Goal: Task Accomplishment & Management: Manage account settings

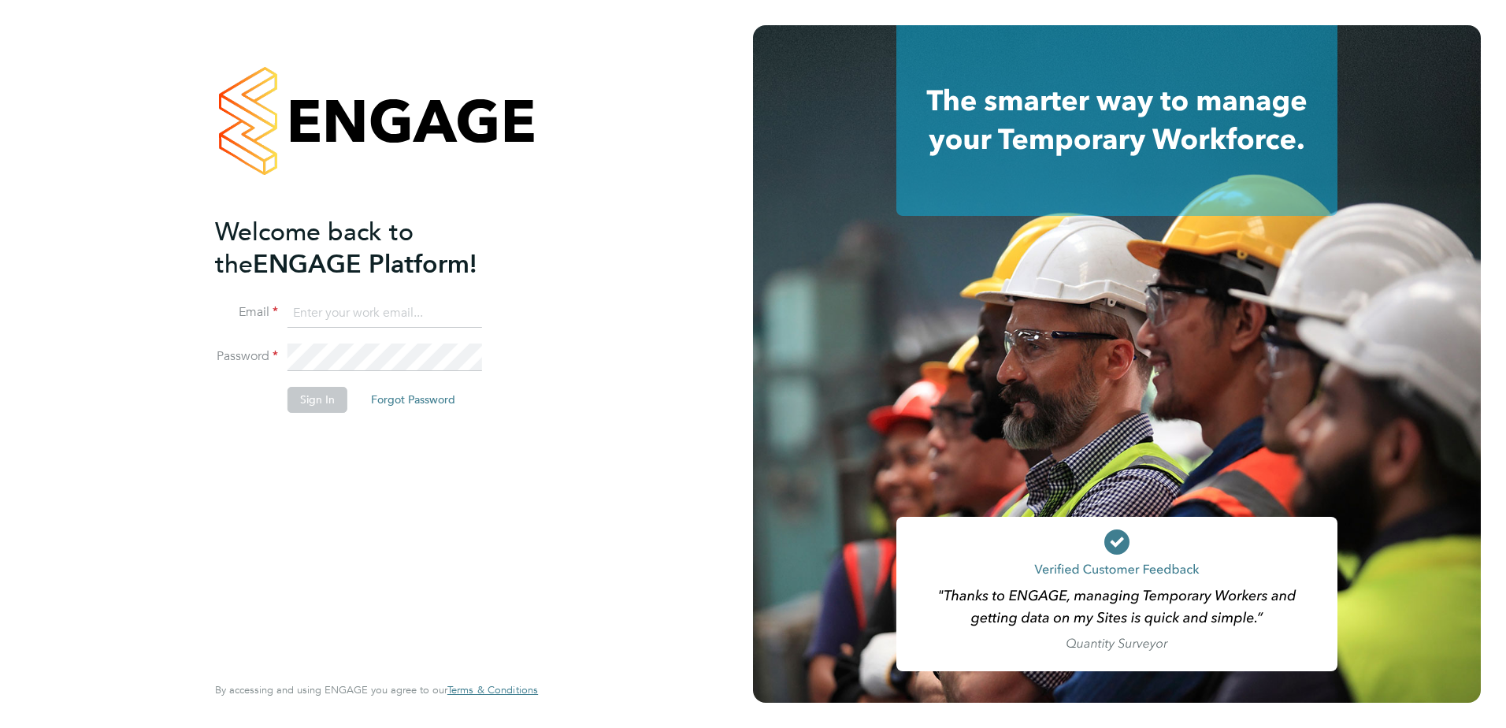
type input "sarah.montgomery@vistry.co.uk"
click at [293, 401] on button "Sign In" at bounding box center [318, 399] width 60 height 25
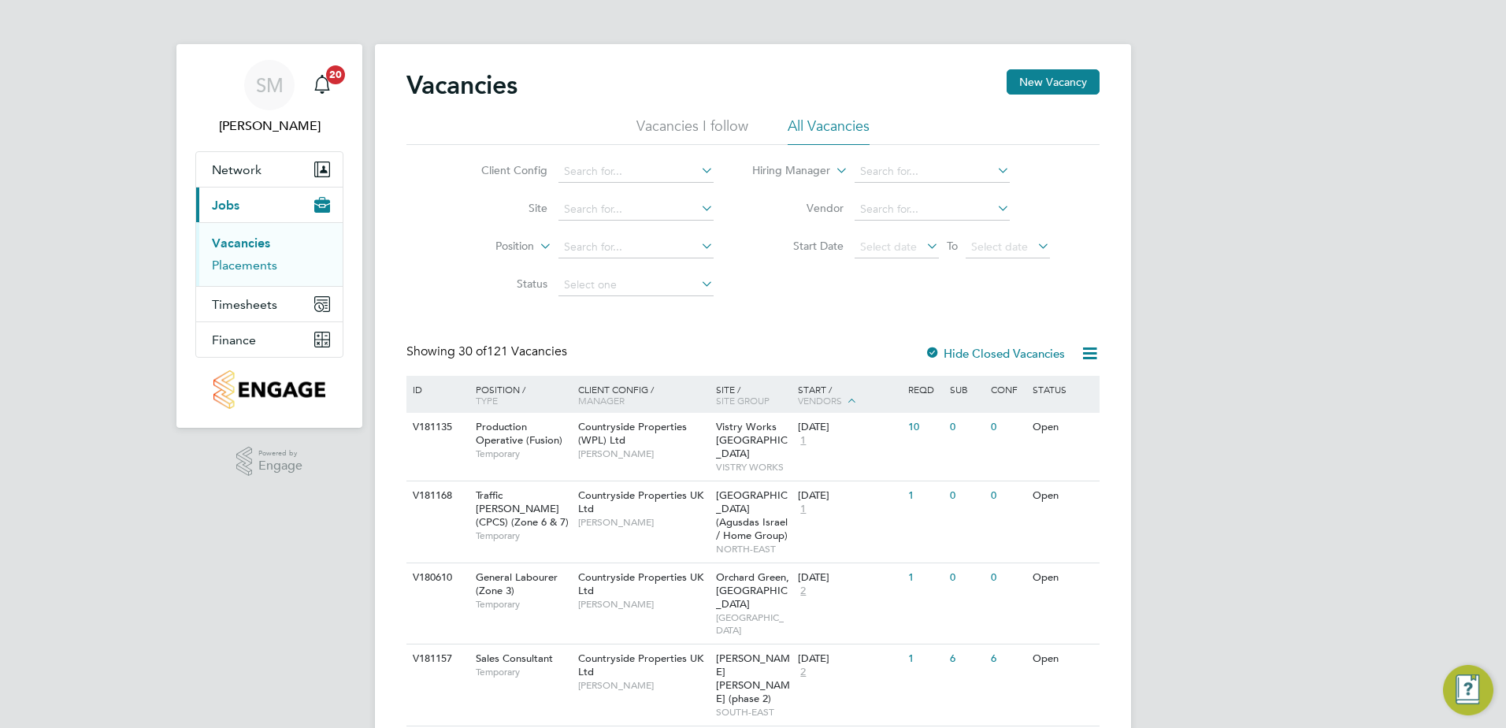
click at [252, 264] on link "Placements" at bounding box center [244, 265] width 65 height 15
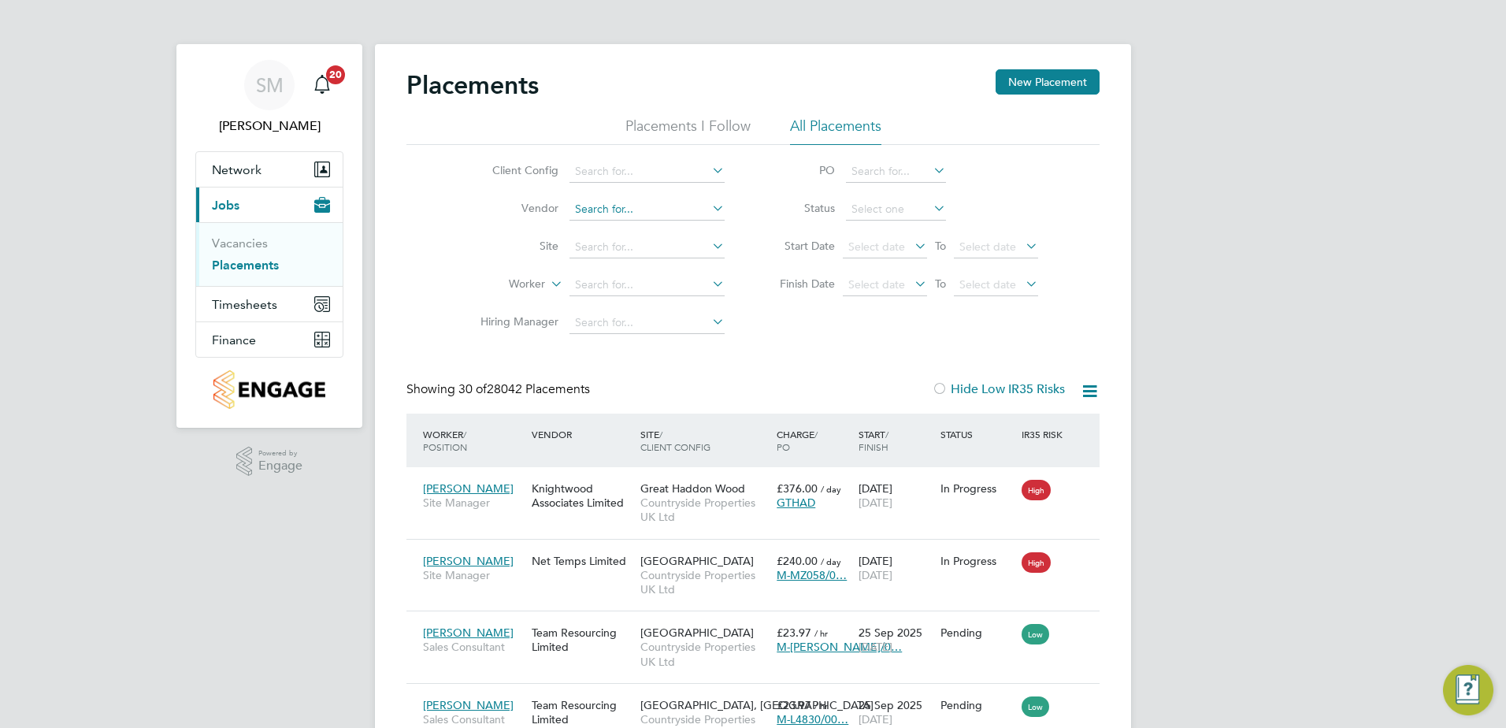
click at [598, 209] on input at bounding box center [647, 210] width 155 height 22
click at [709, 210] on icon at bounding box center [709, 208] width 0 height 22
click at [709, 206] on icon at bounding box center [709, 208] width 0 height 22
click at [709, 207] on icon at bounding box center [709, 208] width 0 height 22
click at [638, 243] on input at bounding box center [647, 247] width 155 height 22
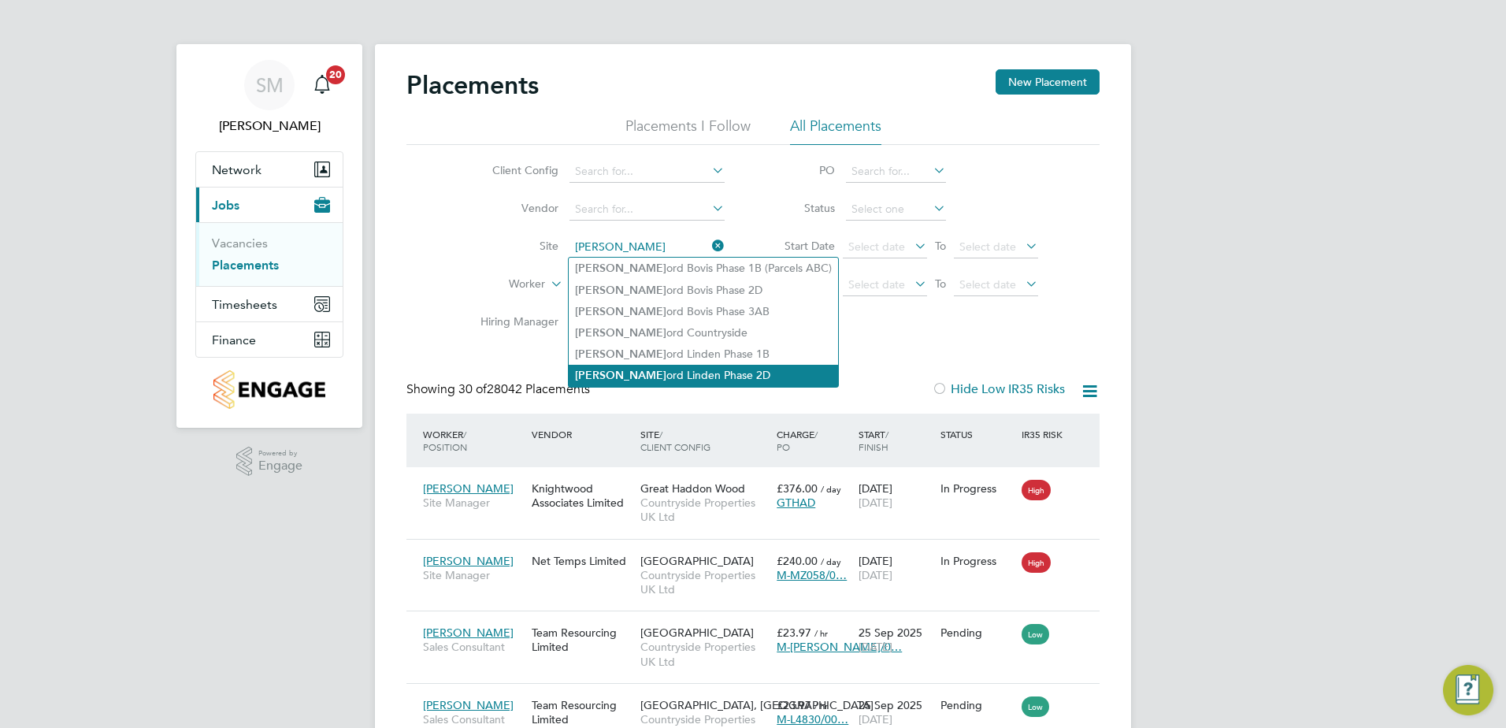
click at [682, 373] on li "Sherf ord Linden Phase 2D" at bounding box center [703, 375] width 269 height 21
type input "Sherford Linden Phase 2D"
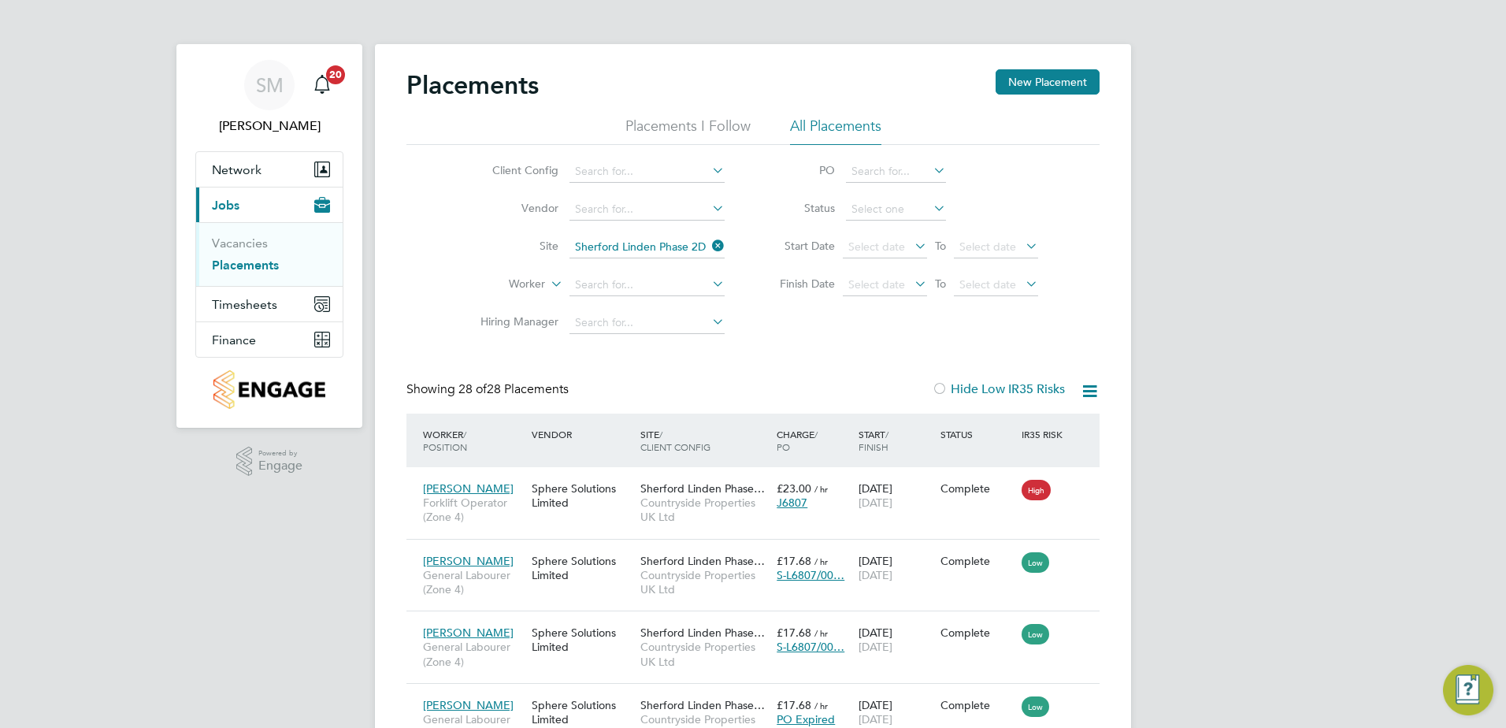
click at [709, 284] on icon at bounding box center [709, 284] width 0 height 22
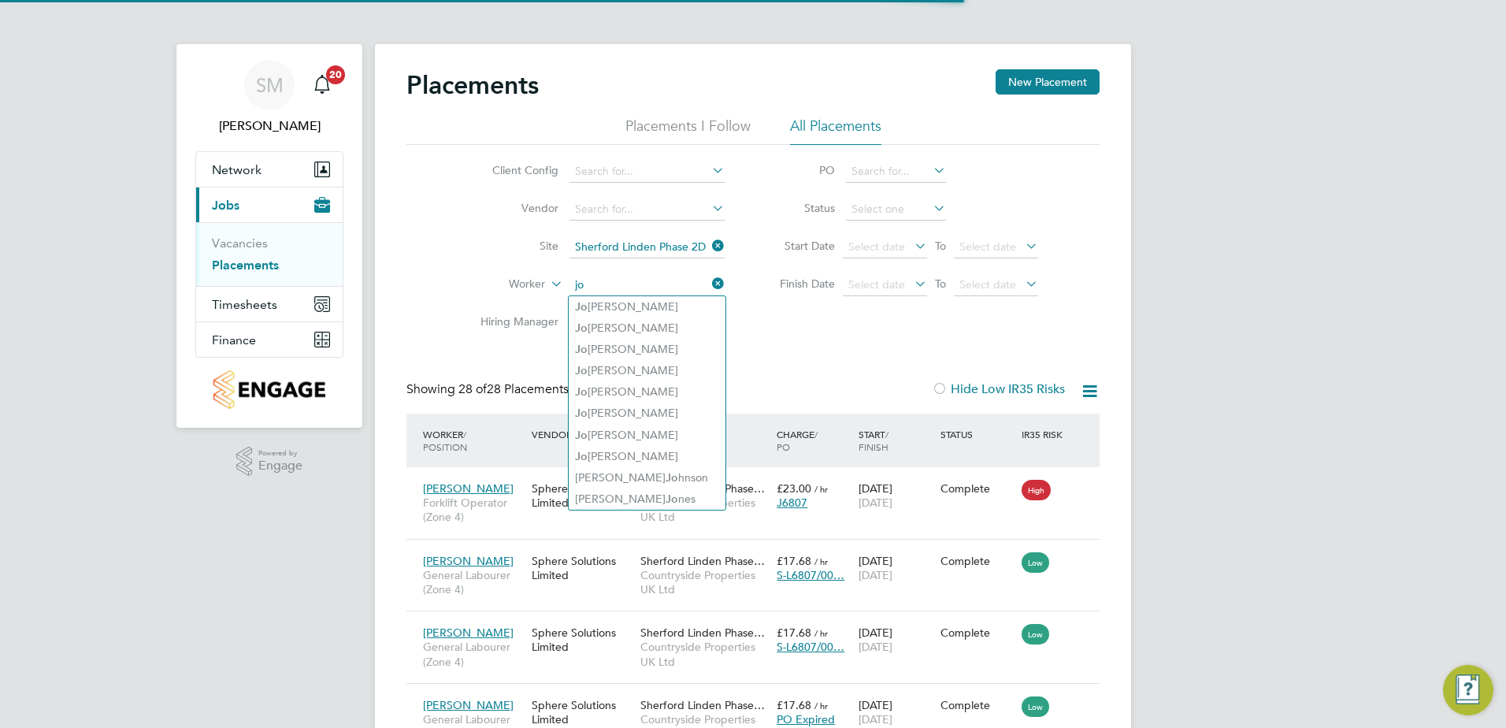
type input "jo"
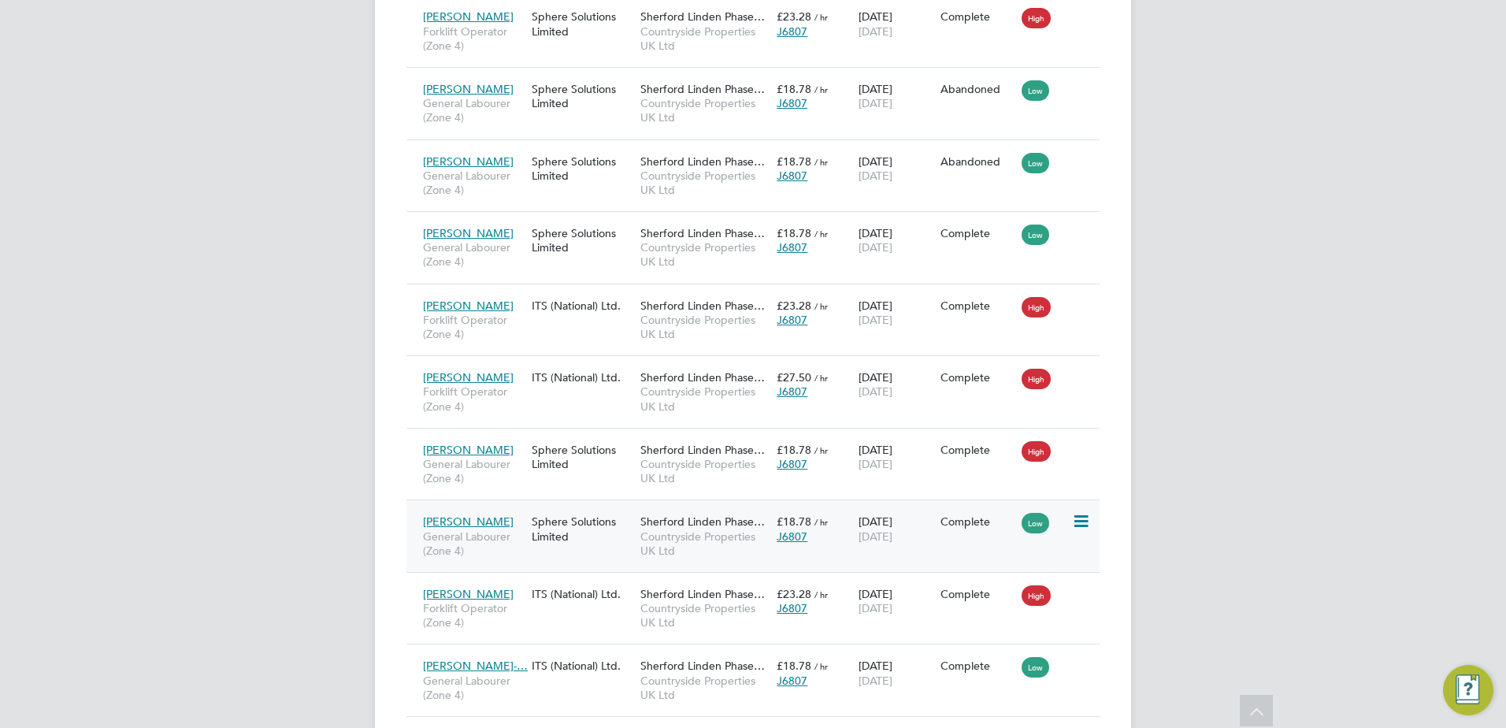
click at [439, 514] on span "[PERSON_NAME]" at bounding box center [468, 521] width 91 height 14
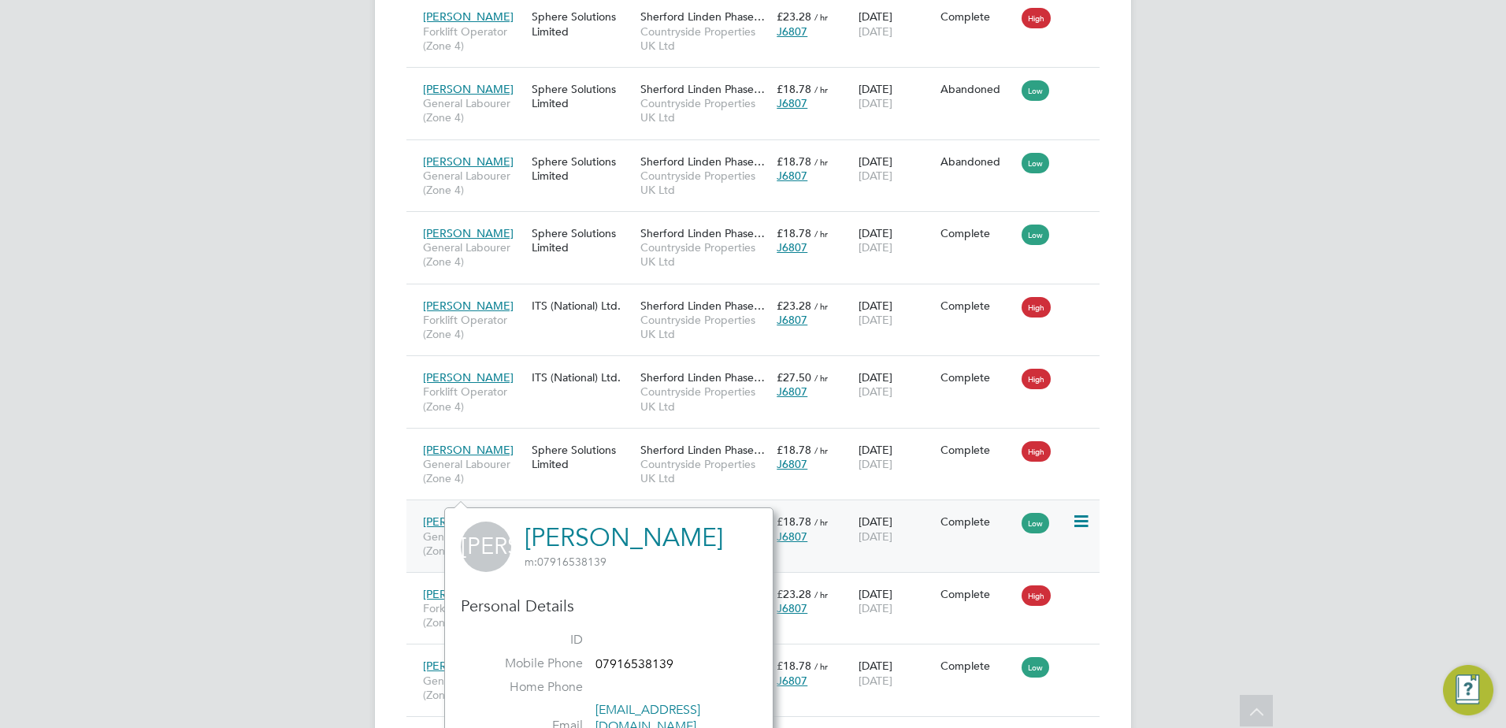
click at [461, 514] on span "[PERSON_NAME]" at bounding box center [468, 521] width 91 height 14
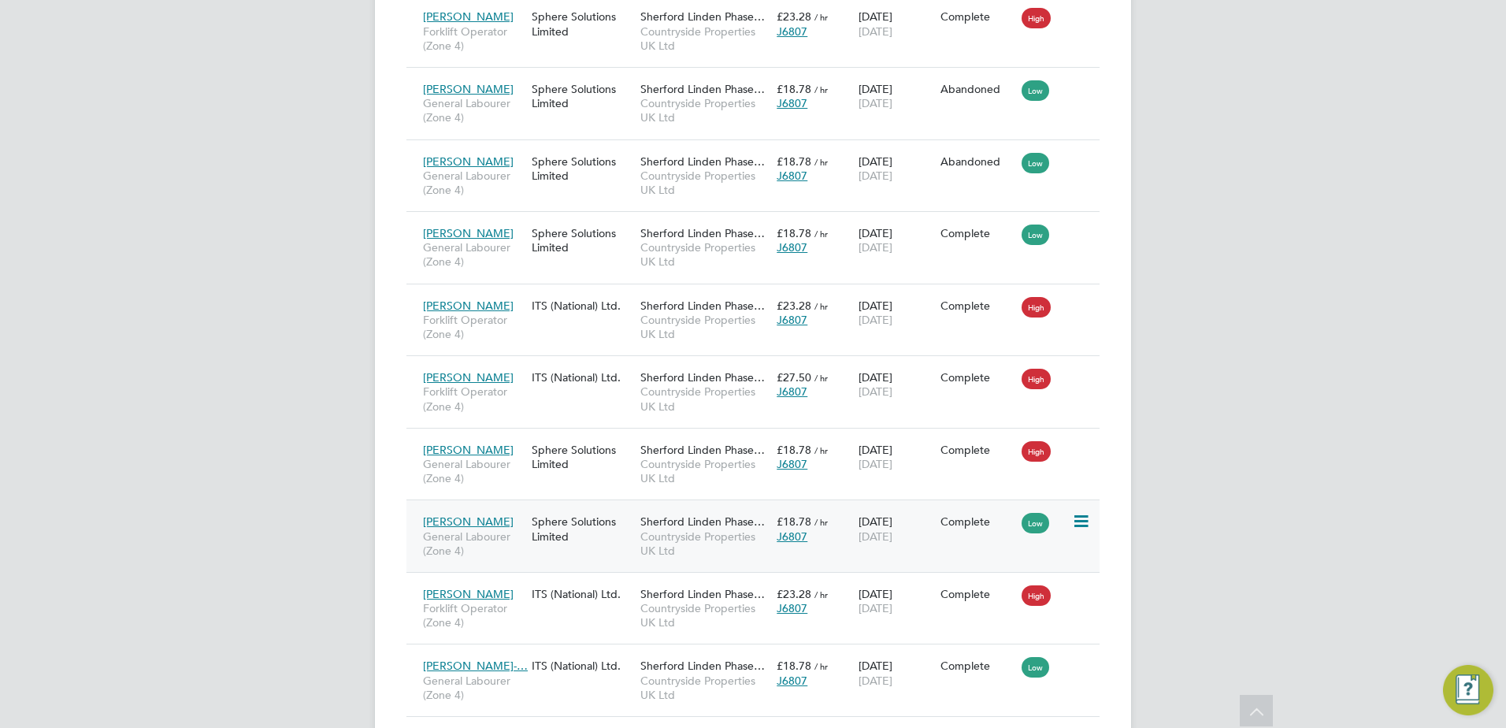
click at [523, 507] on div "Jonathan Adebisi General Labourer (Zone 4)" at bounding box center [473, 536] width 109 height 59
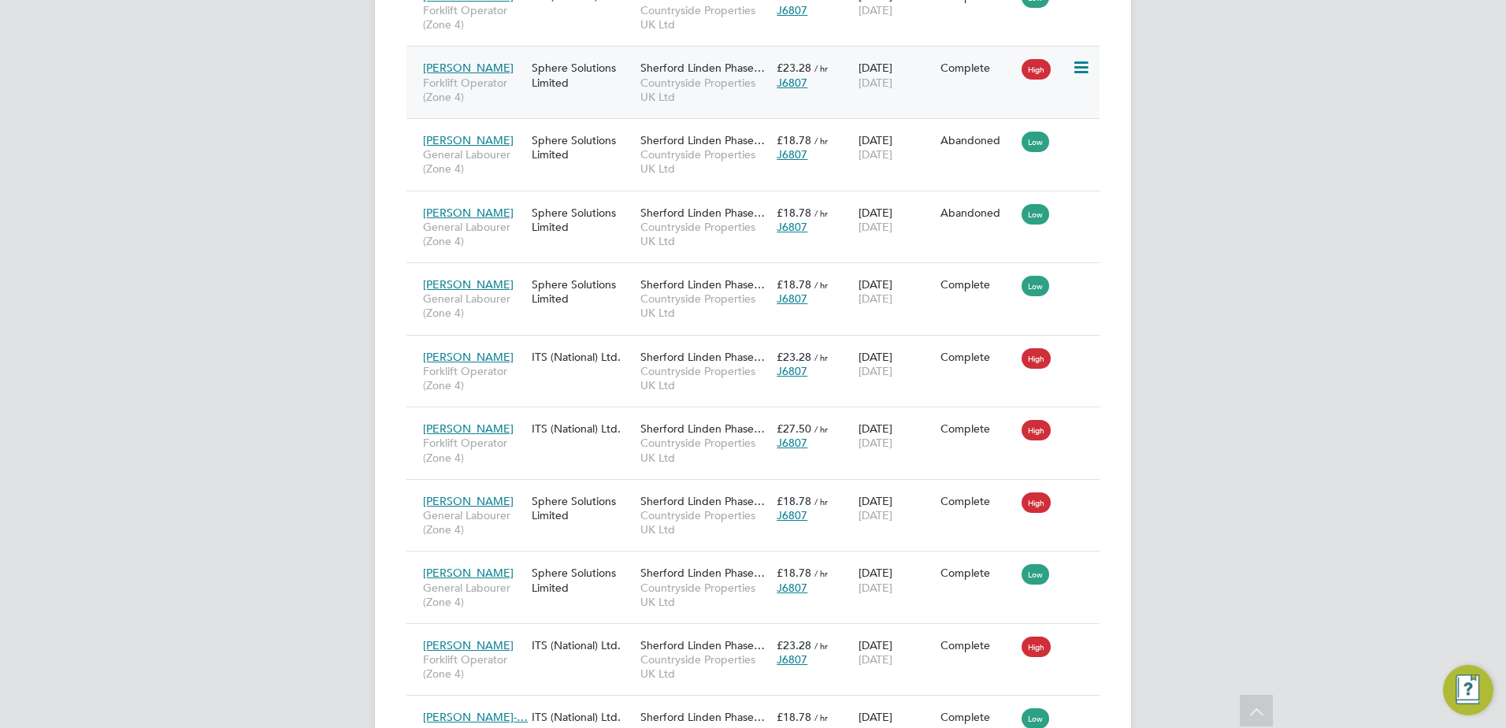
scroll to position [1575, 0]
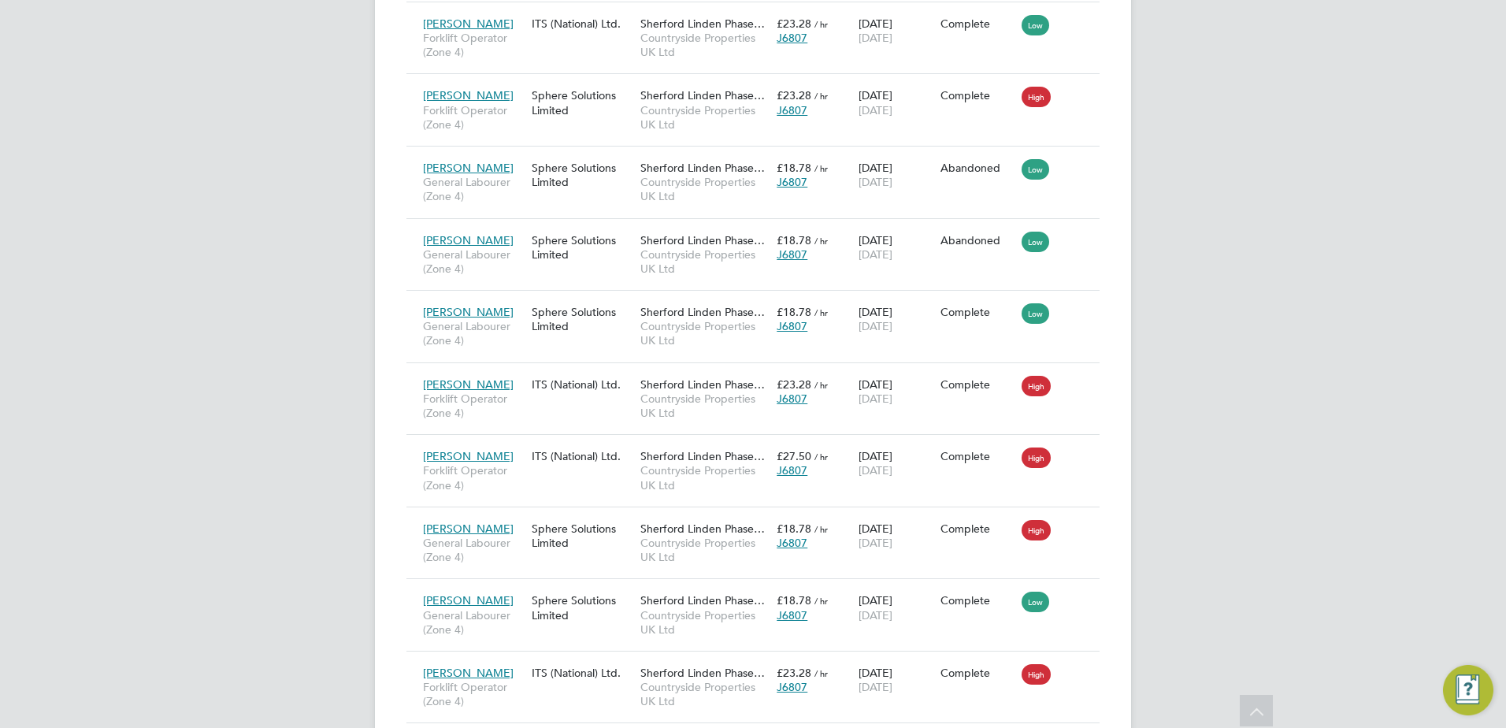
drag, startPoint x: 1249, startPoint y: 243, endPoint x: 1242, endPoint y: 250, distance: 10.6
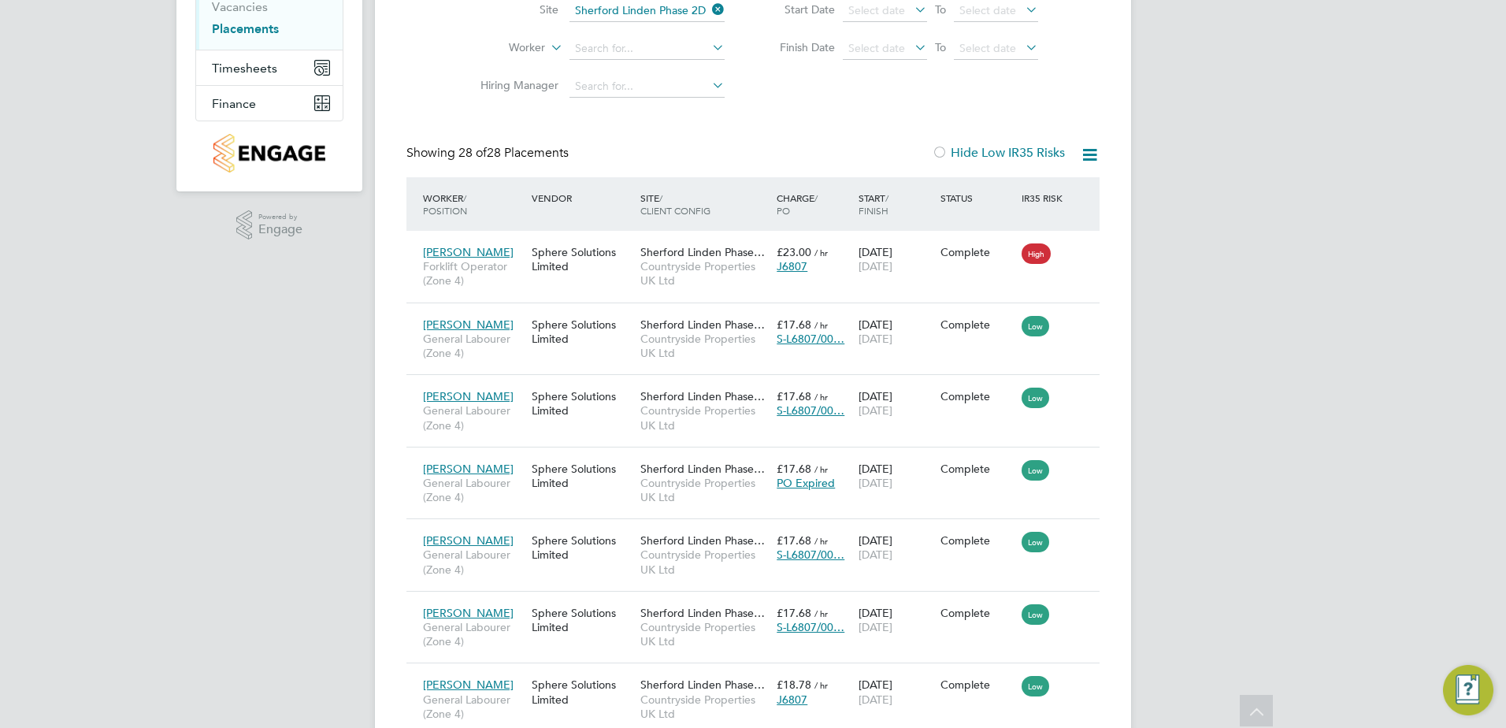
scroll to position [0, 0]
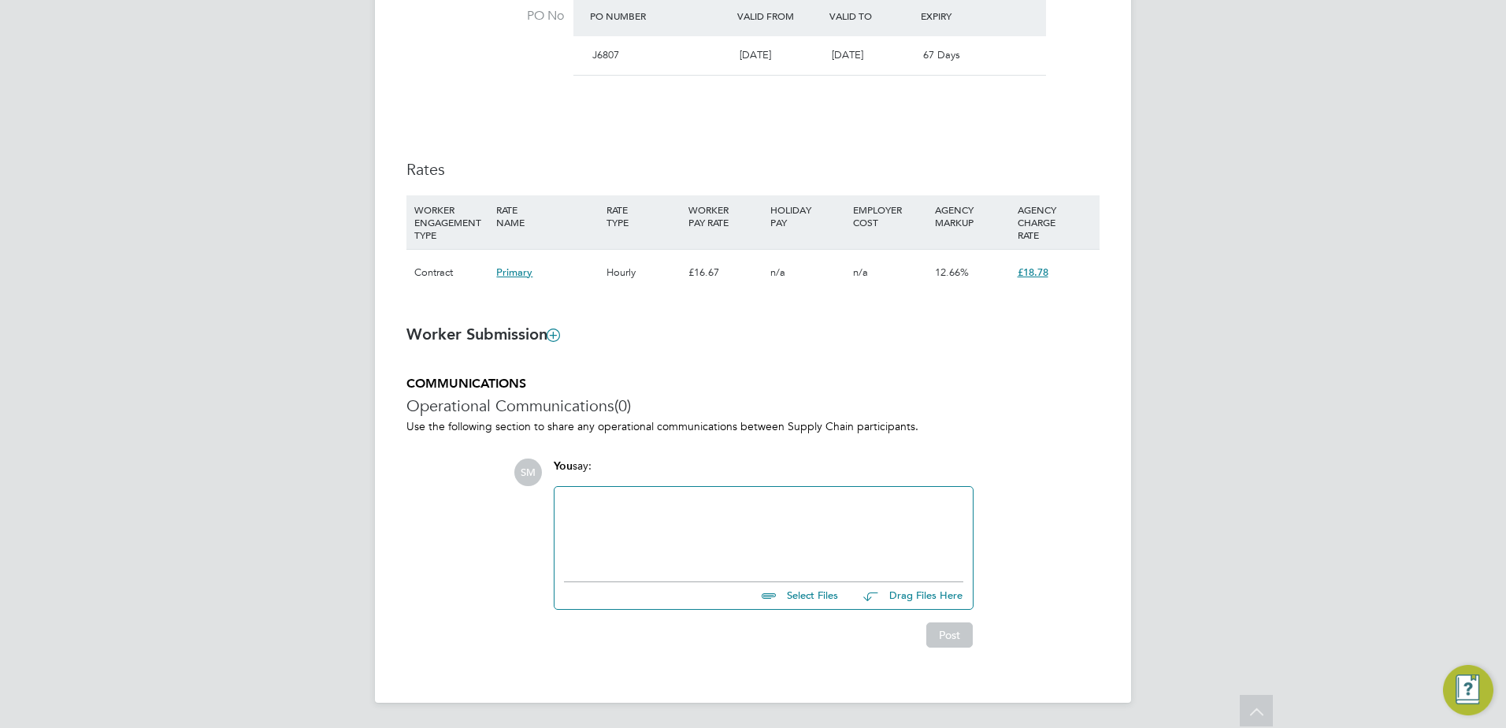
scroll to position [968, 0]
click at [555, 337] on icon at bounding box center [553, 334] width 12 height 12
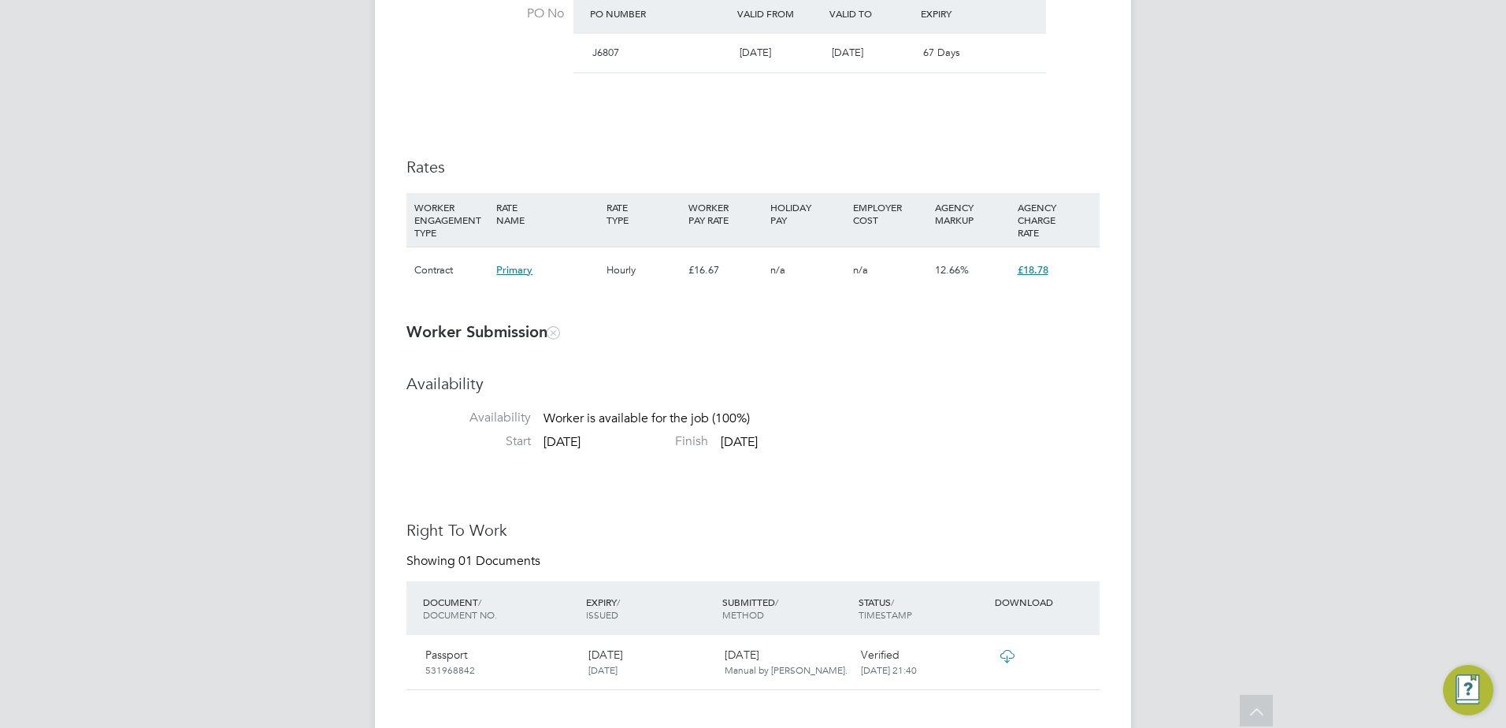
click at [724, 335] on h3 "Worker Submission" at bounding box center [752, 331] width 693 height 20
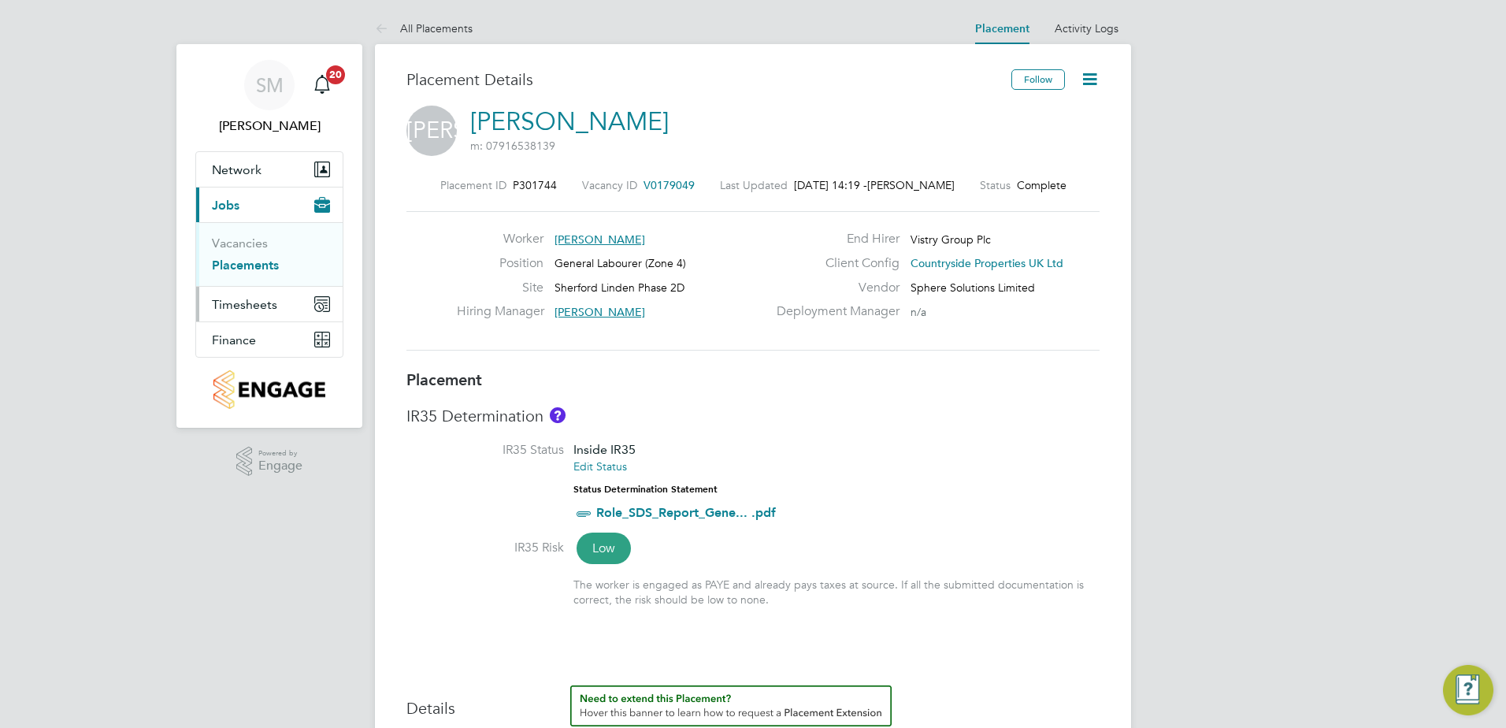
click at [263, 300] on span "Timesheets" at bounding box center [244, 304] width 65 height 15
click at [253, 276] on link "Timesheets" at bounding box center [244, 278] width 65 height 15
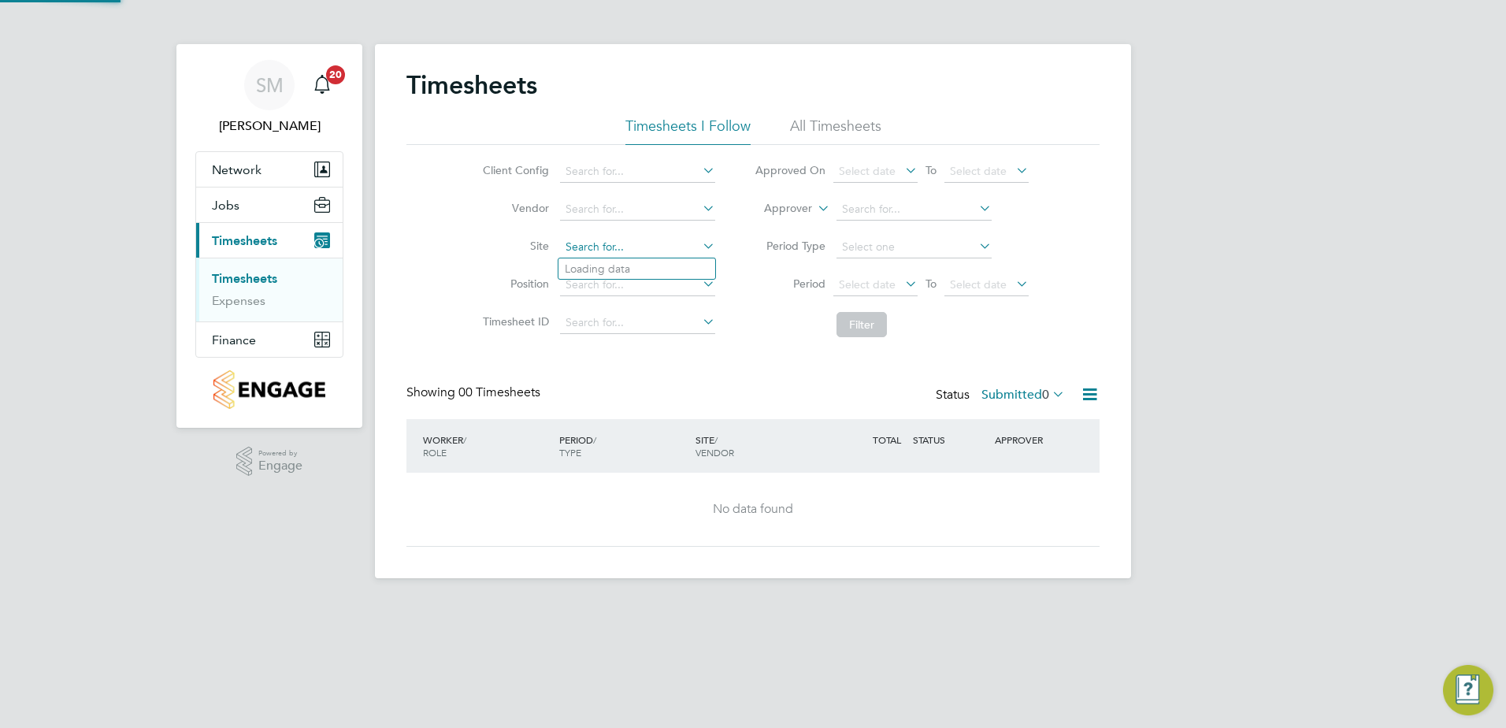
click at [619, 243] on input at bounding box center [637, 247] width 155 height 22
type input "l"
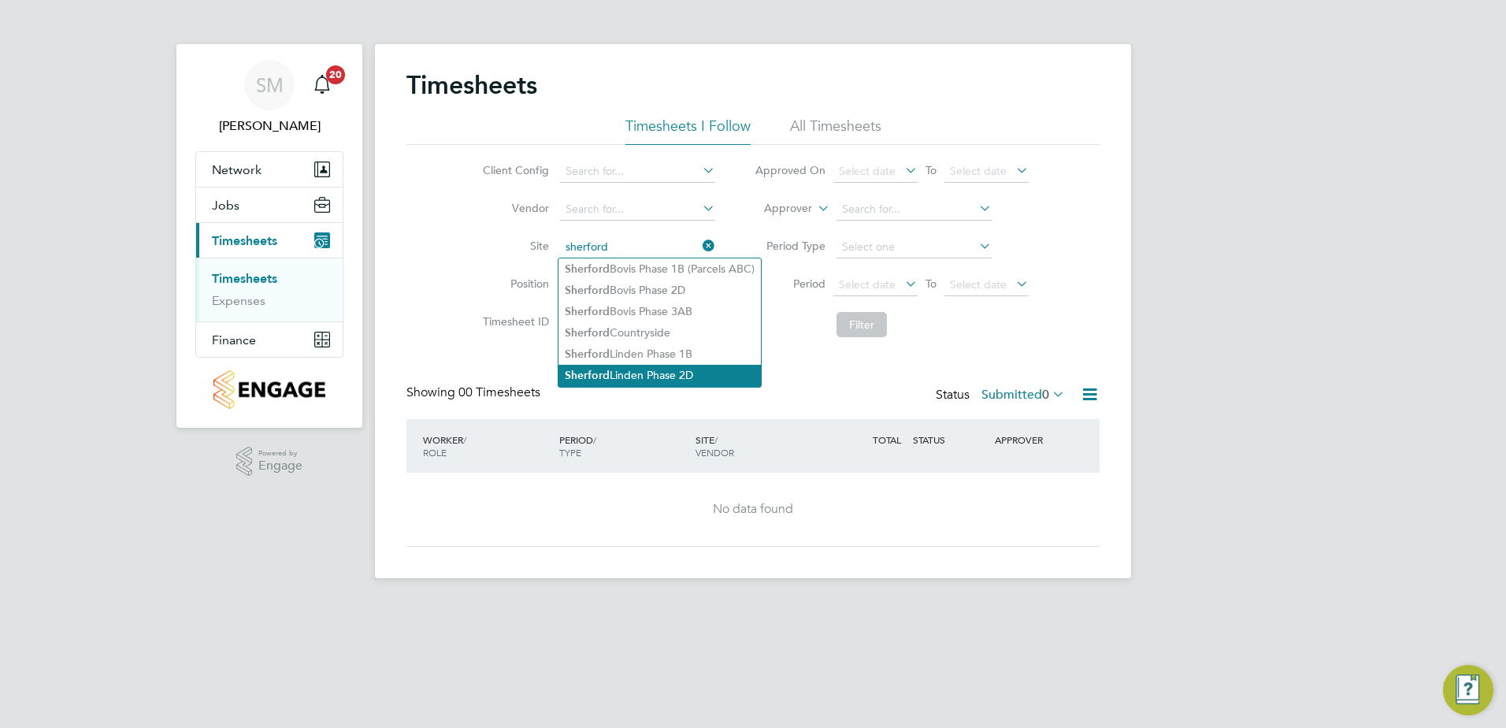
click at [642, 367] on li "Sherford Linden Phase 2D" at bounding box center [659, 375] width 202 height 21
type input "Sherford Linden Phase 2D"
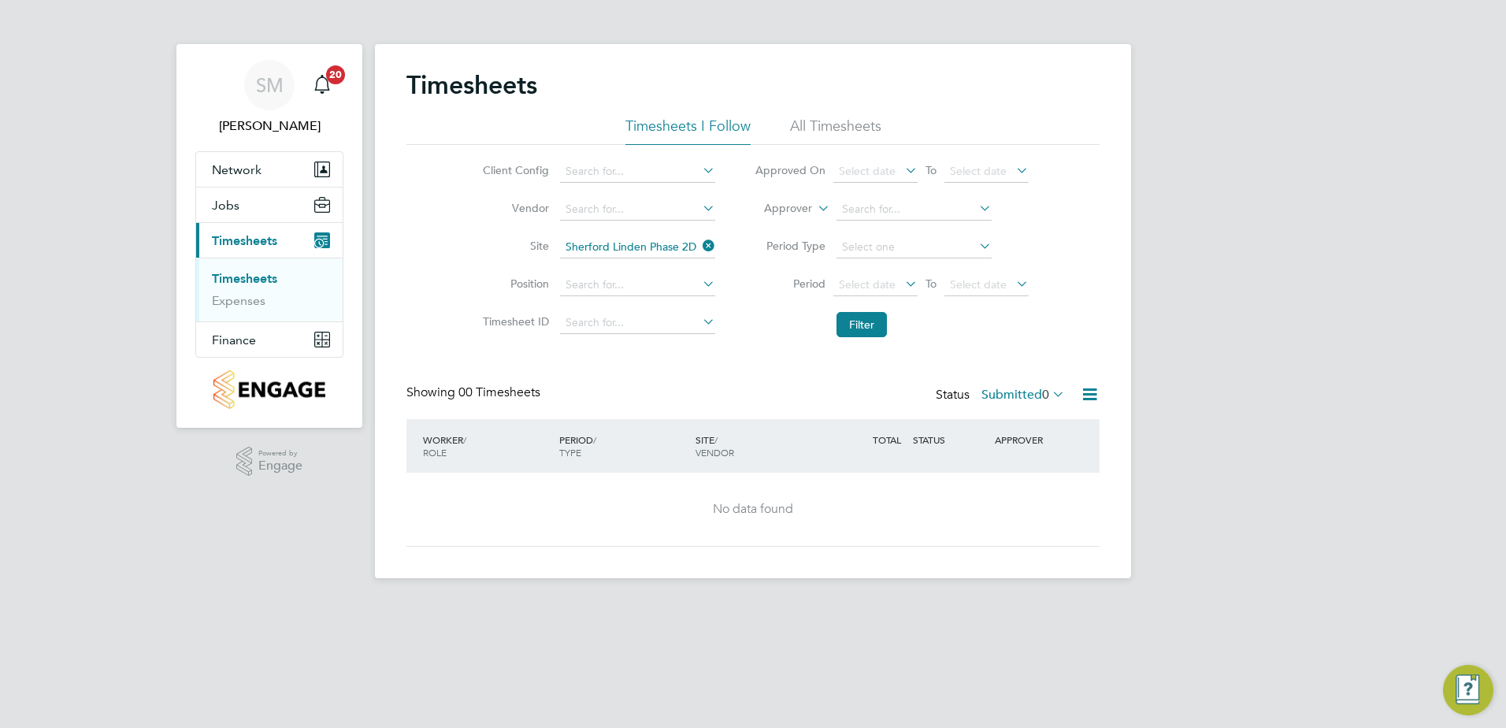
click at [699, 284] on icon at bounding box center [699, 284] width 0 height 22
click at [580, 363] on div "Timesheets Timesheets I Follow All Timesheets Client Config Vendor Site Sherfor…" at bounding box center [752, 307] width 693 height 477
click at [862, 324] on button "Filter" at bounding box center [862, 324] width 50 height 25
click at [837, 127] on li "All Timesheets" at bounding box center [835, 131] width 91 height 28
click at [851, 321] on button "Filter" at bounding box center [862, 324] width 50 height 25
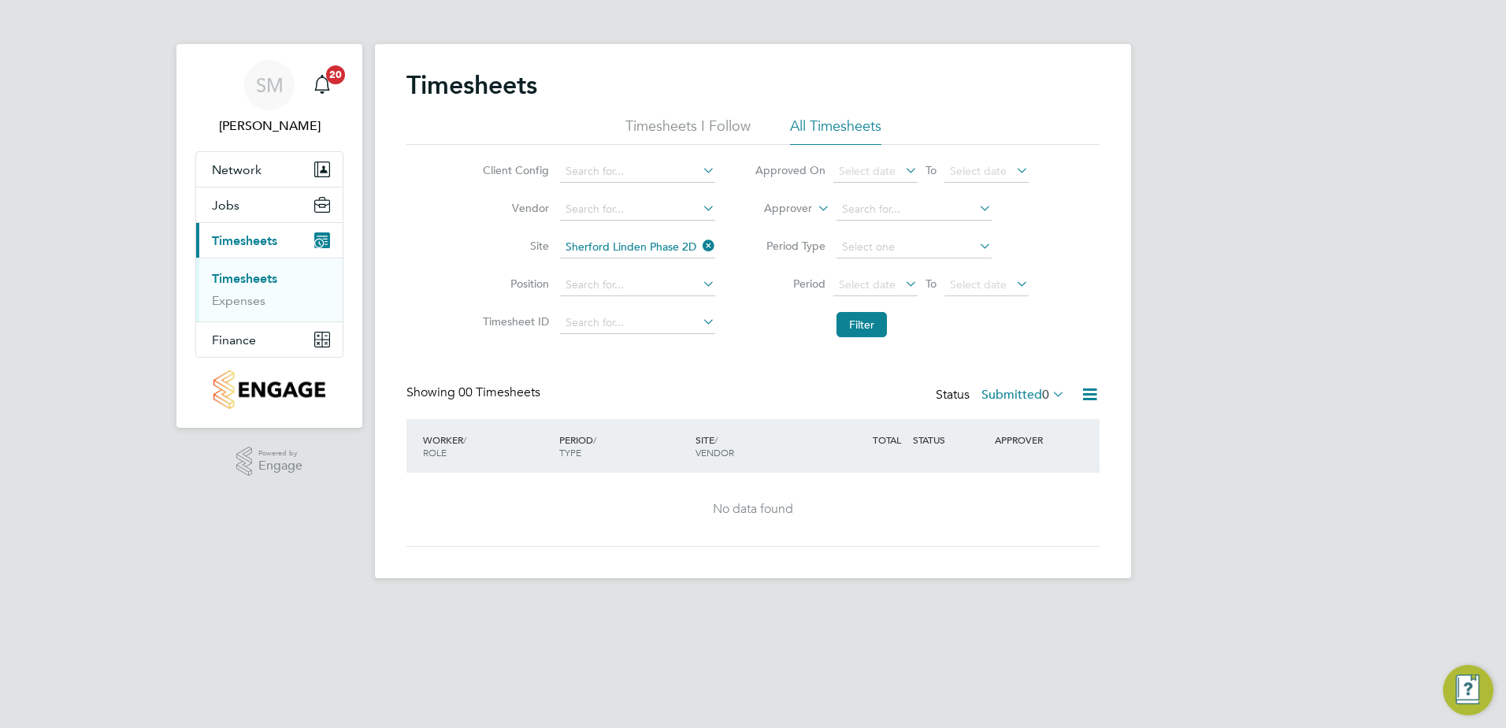
click at [572, 351] on div "Timesheets Timesheets I Follow All Timesheets Client Config Vendor Site Sherfor…" at bounding box center [752, 307] width 693 height 477
click at [243, 234] on span "Timesheets" at bounding box center [244, 240] width 65 height 15
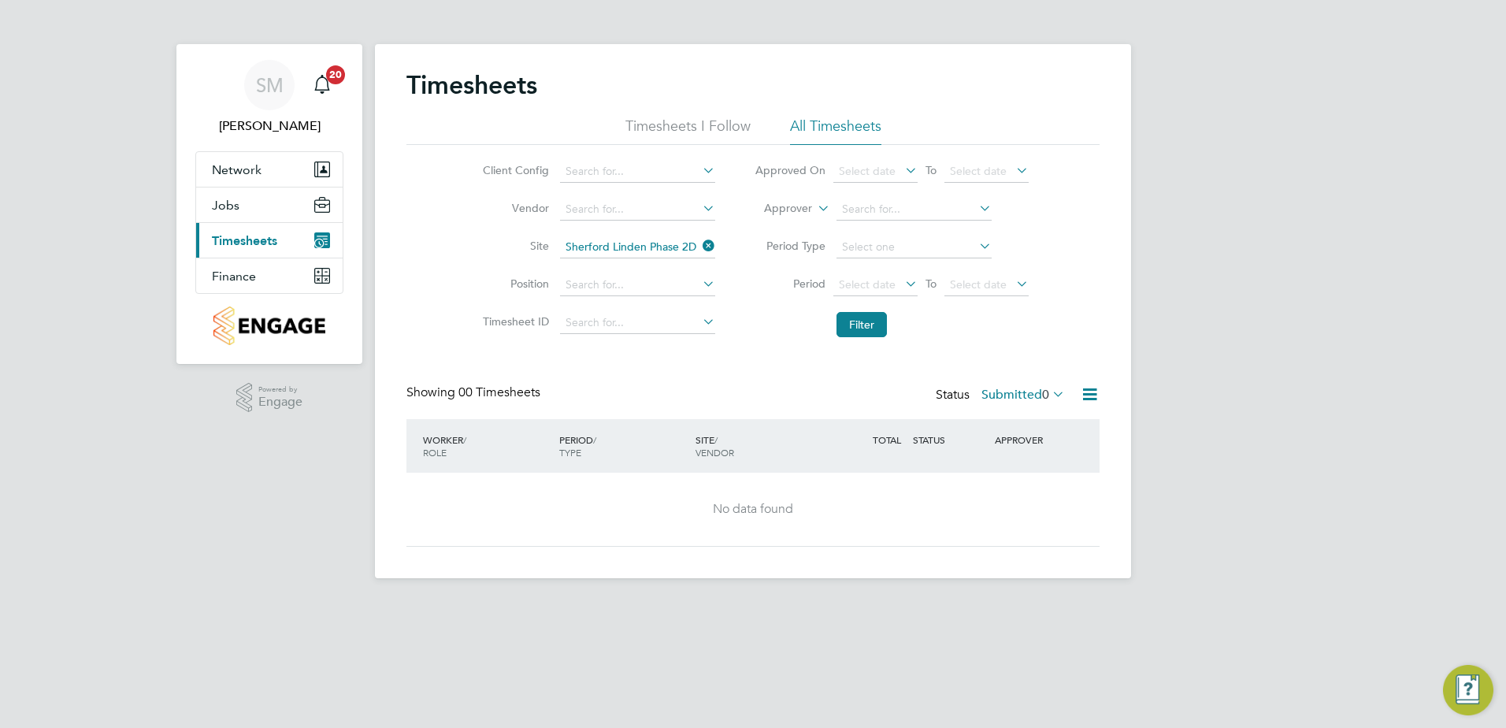
click at [243, 236] on span "Timesheets" at bounding box center [244, 240] width 65 height 15
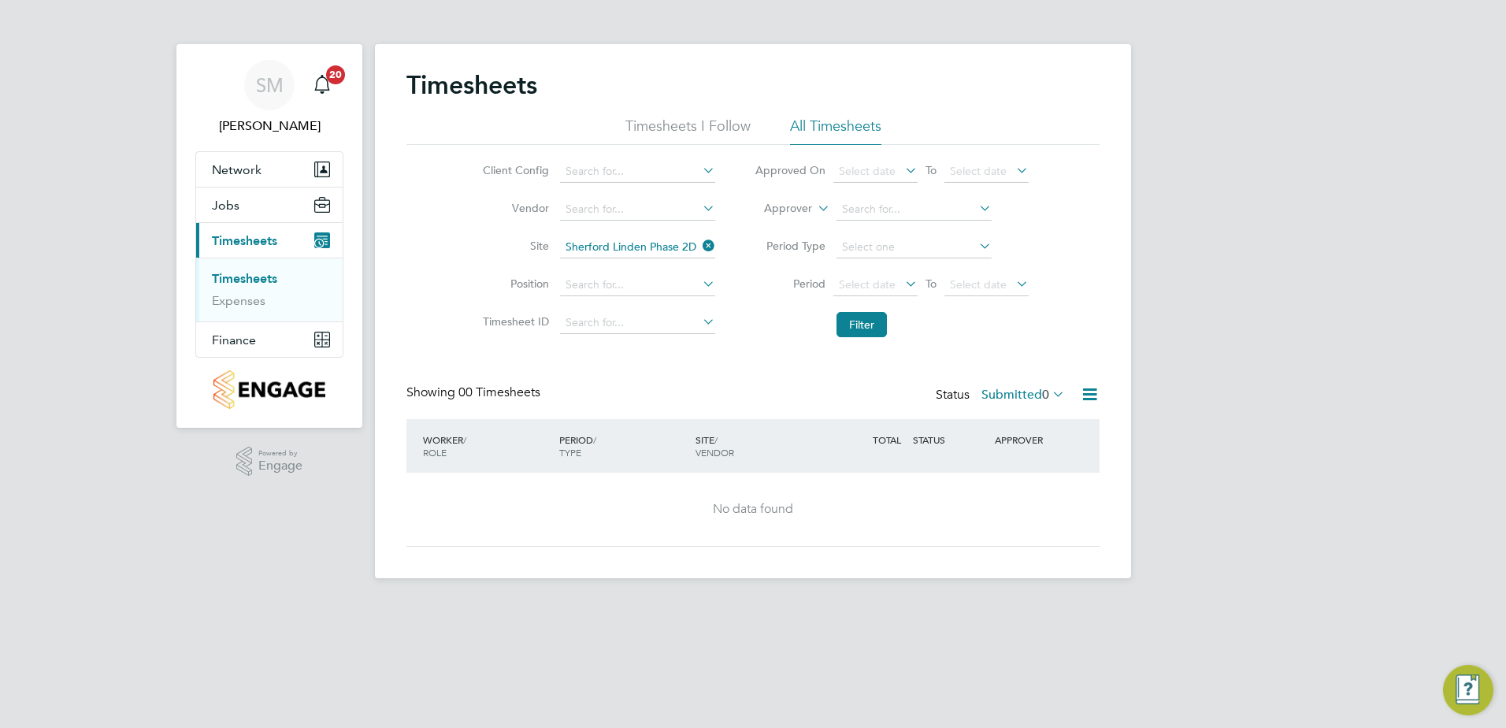
click at [244, 280] on link "Timesheets" at bounding box center [244, 278] width 65 height 15
click at [507, 328] on label "Timesheet ID" at bounding box center [513, 321] width 71 height 14
click at [233, 210] on span "Jobs" at bounding box center [226, 205] width 28 height 15
click at [226, 262] on link "Placements" at bounding box center [244, 265] width 65 height 15
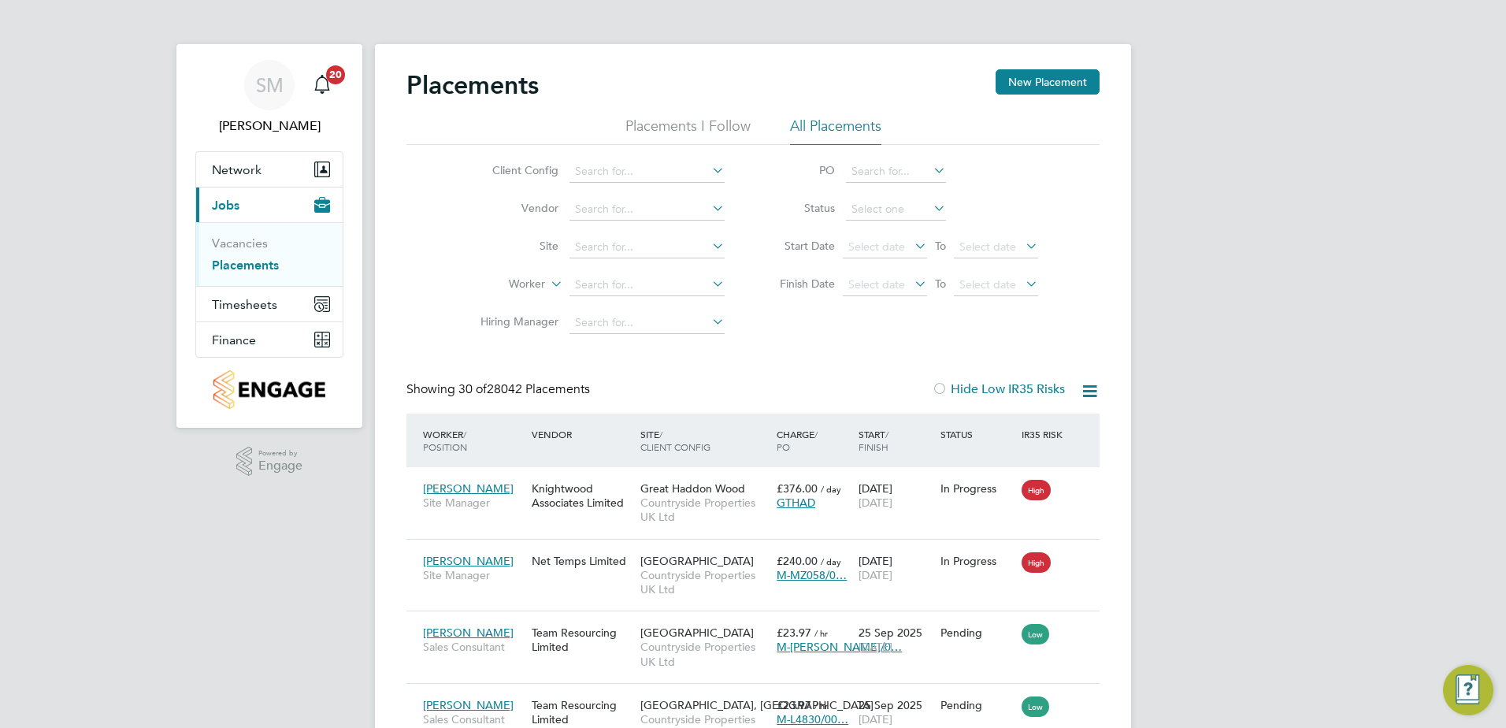
click at [709, 240] on icon at bounding box center [709, 246] width 0 height 22
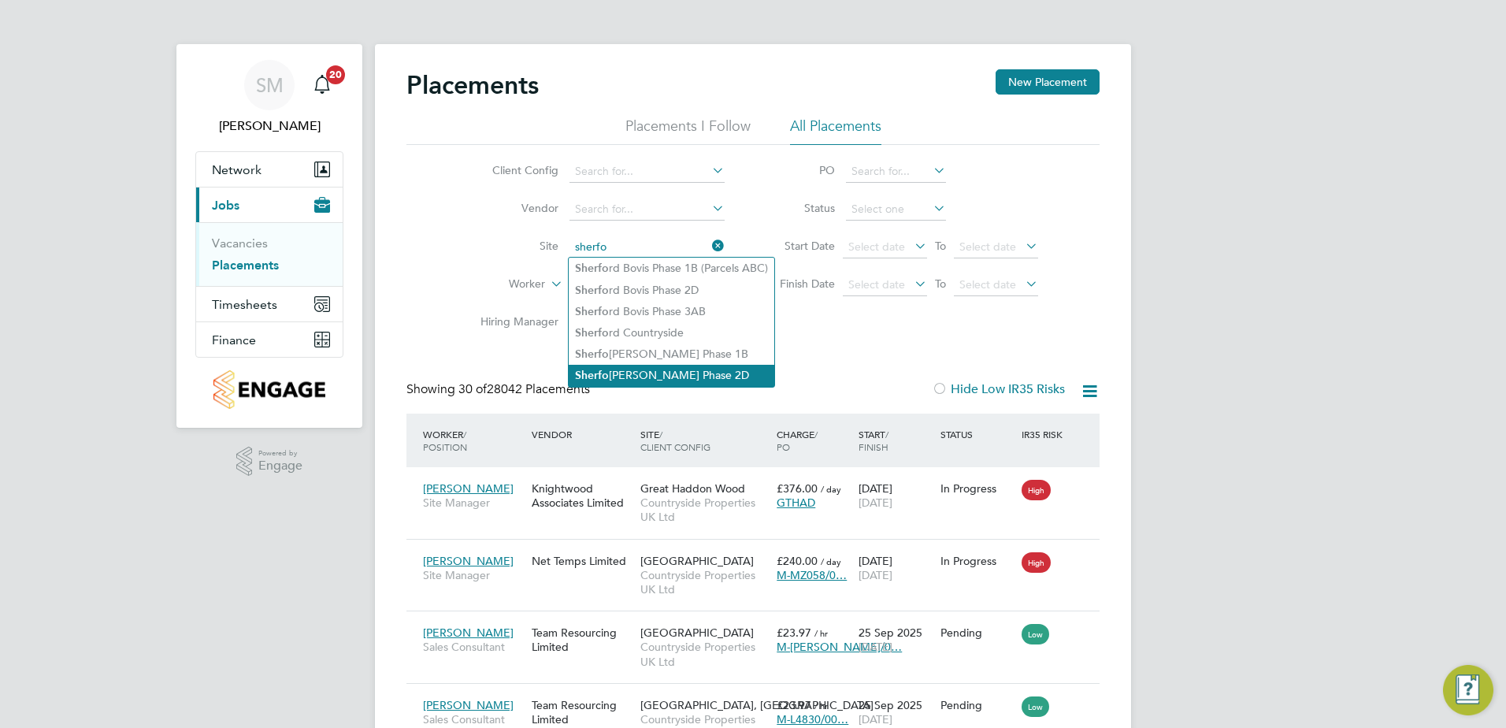
click at [668, 365] on li "Sherfo rd Linden Phase 2D" at bounding box center [672, 375] width 206 height 21
type input "Sherford Linden Phase 2D"
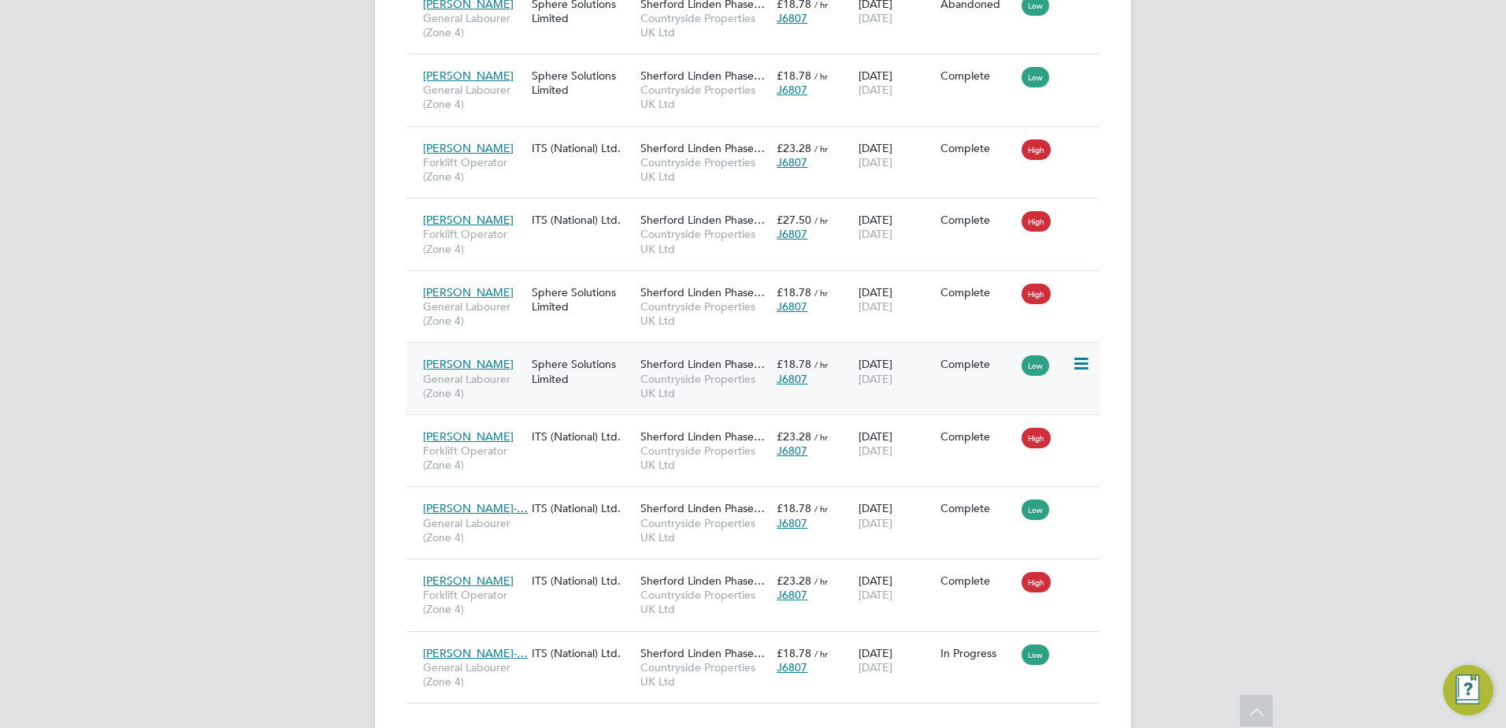
click at [476, 357] on span "[PERSON_NAME]" at bounding box center [468, 364] width 91 height 14
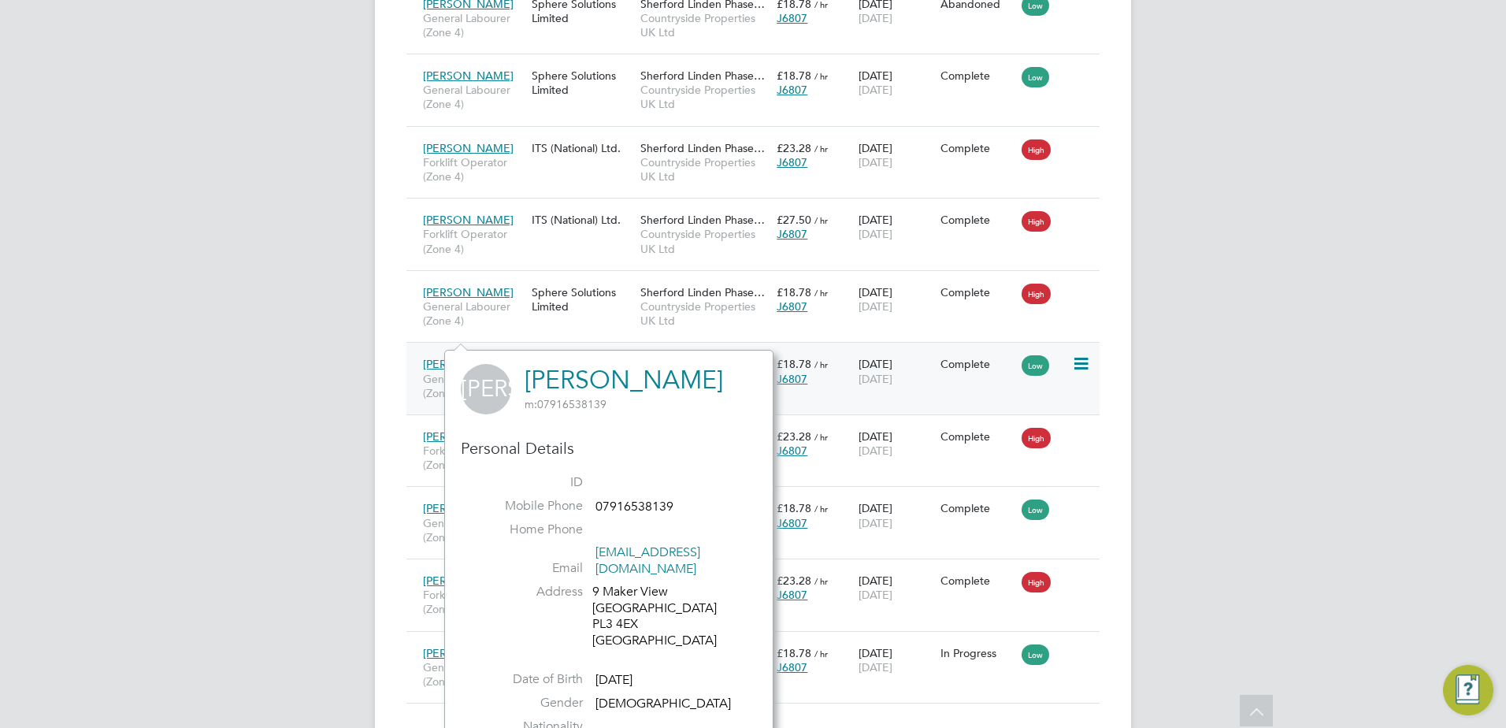
click at [592, 349] on div "Sphere Solutions Limited" at bounding box center [582, 371] width 109 height 44
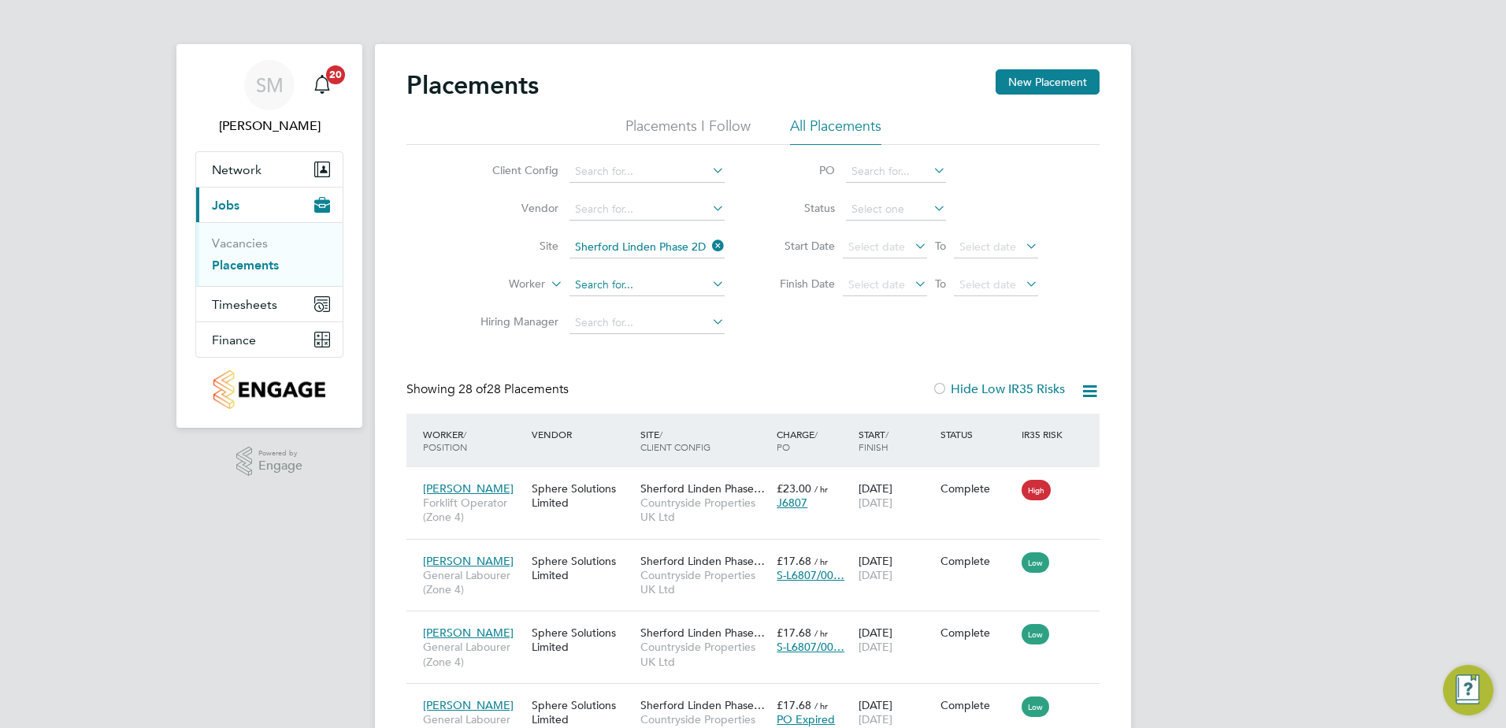
click at [619, 288] on input at bounding box center [647, 285] width 155 height 22
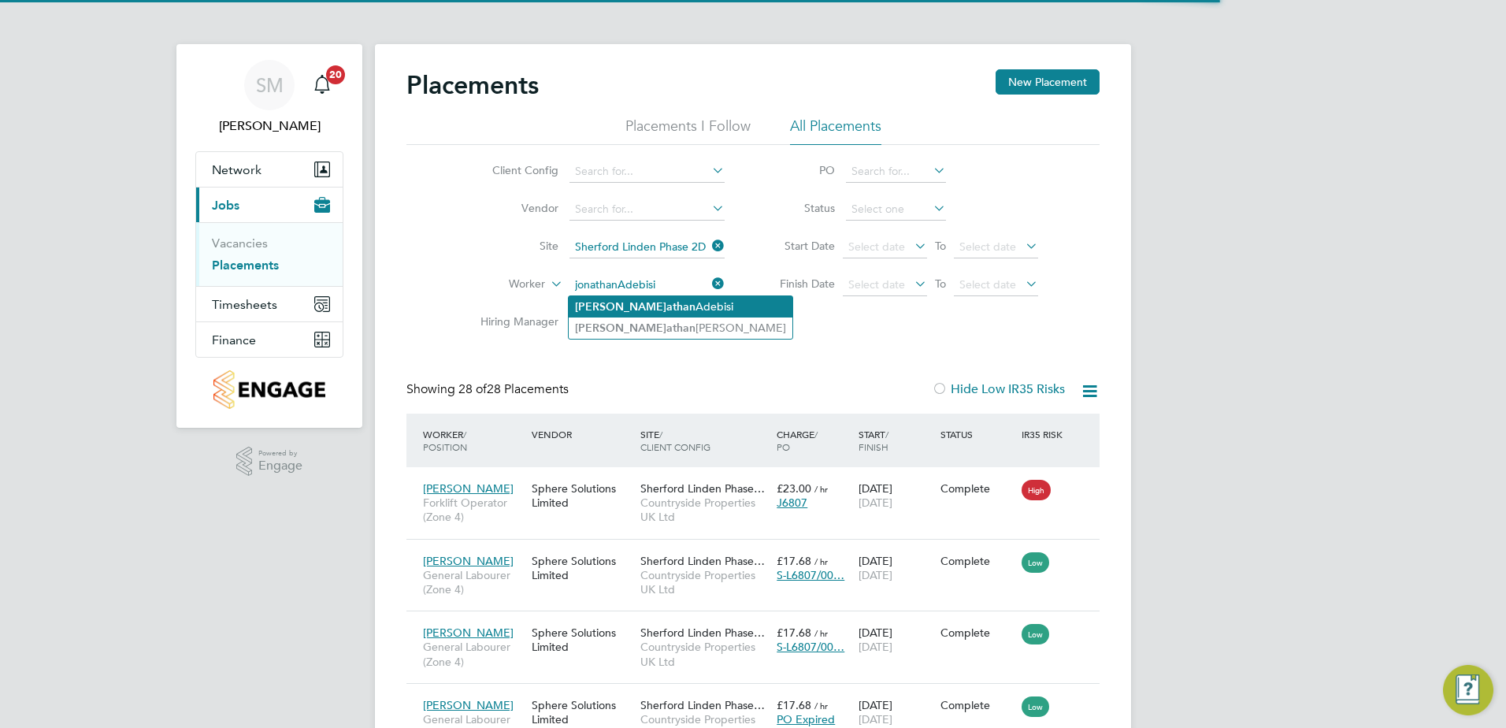
click at [630, 306] on li "Jon a than Adebisi" at bounding box center [681, 306] width 224 height 21
type input "[PERSON_NAME]"
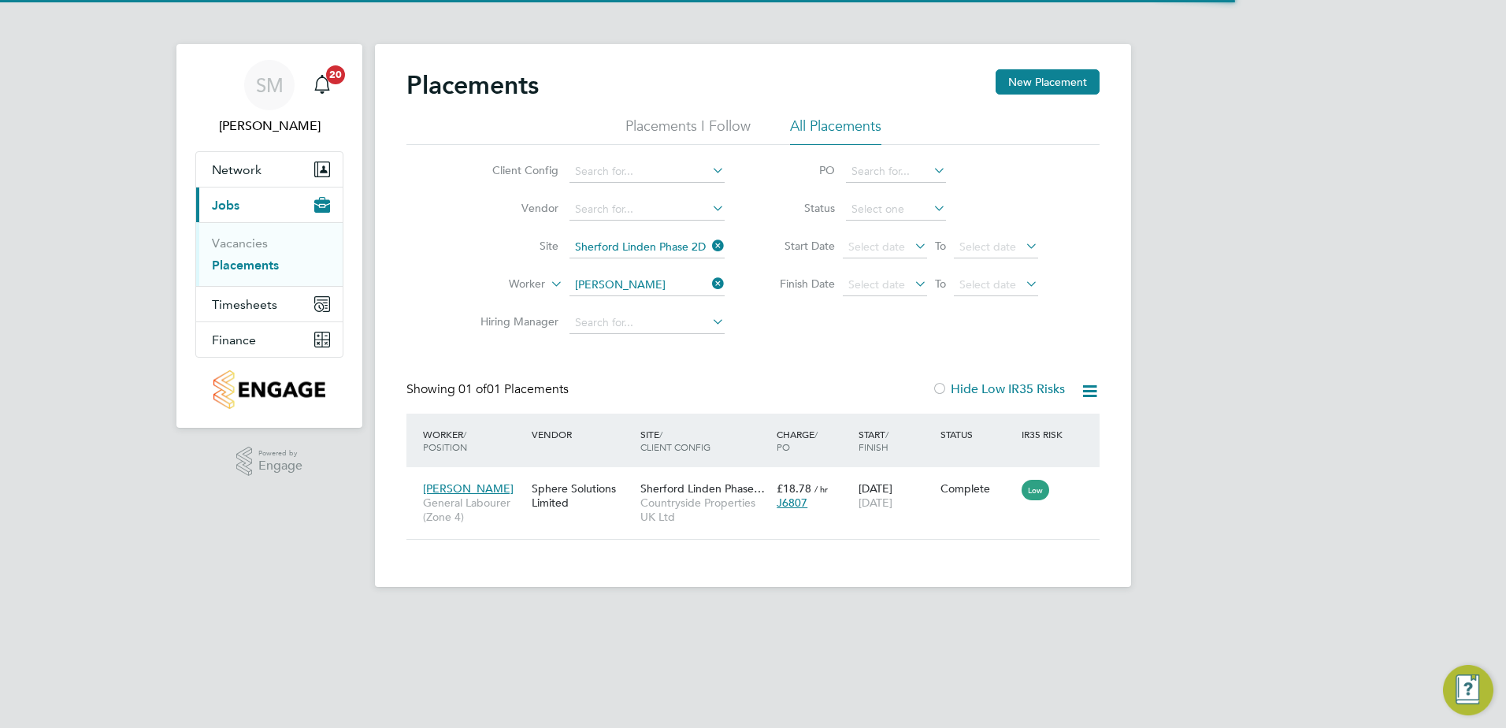
scroll to position [15, 74]
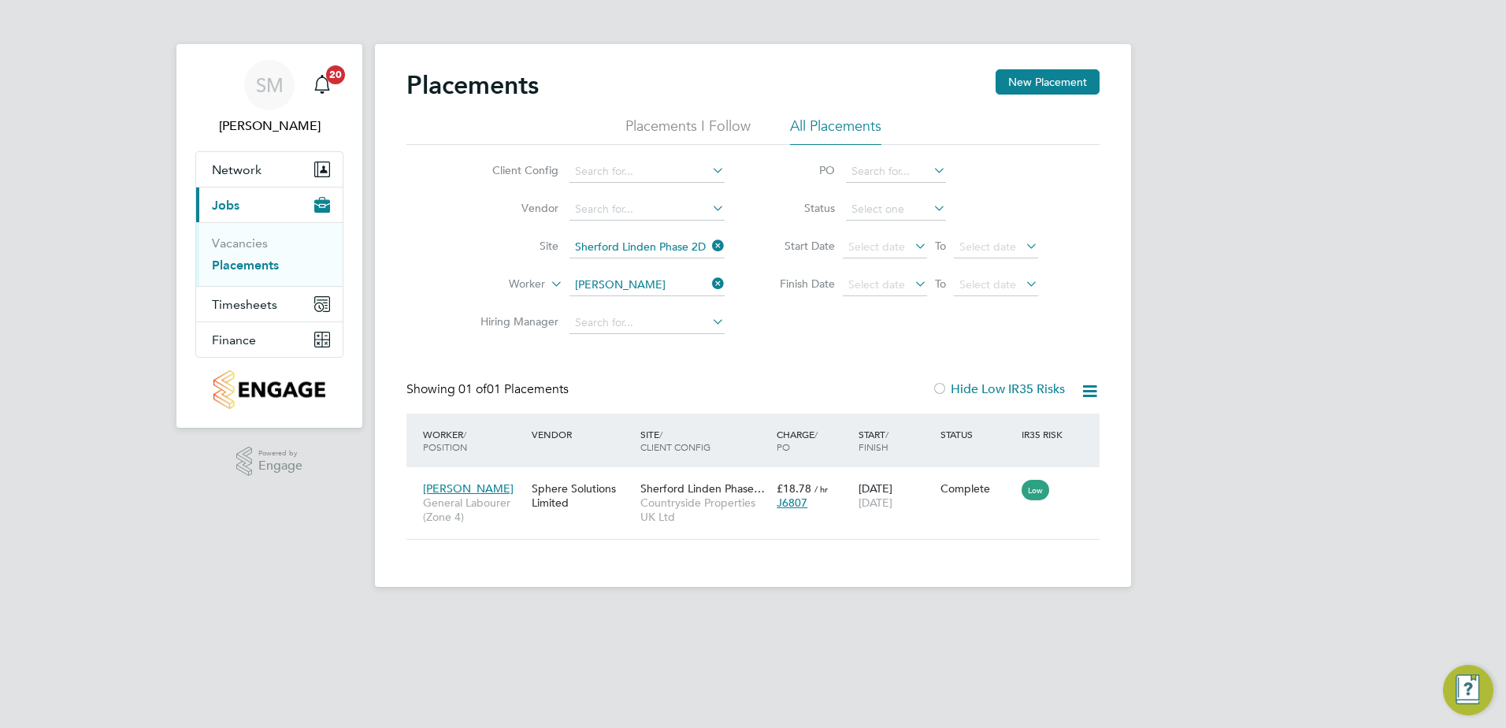
click at [709, 244] on icon at bounding box center [709, 246] width 0 height 22
click at [761, 311] on div "Client Config Vendor Site Worker Jonathan Adebisi Hiring Manager PO Status Star…" at bounding box center [752, 243] width 693 height 197
click at [816, 131] on li "All Placements" at bounding box center [835, 131] width 91 height 28
click at [863, 477] on div "26 Aug 2025 12 Sep 2025" at bounding box center [896, 495] width 82 height 44
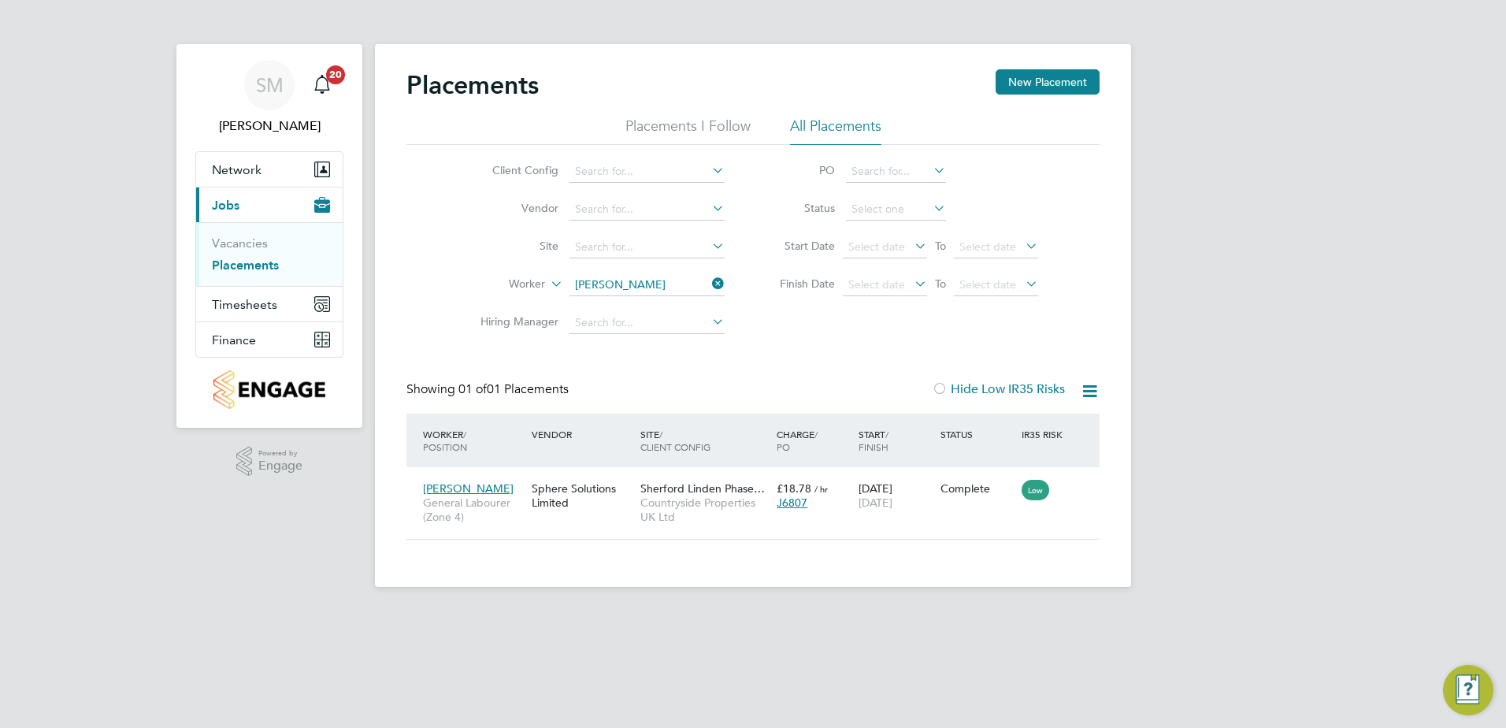
click at [1364, 241] on div "SM Sarah Montgomery Notifications 20 Applications: Network Team Members Sites W…" at bounding box center [753, 306] width 1506 height 612
click at [1359, 409] on div "SM Sarah Montgomery Notifications 20 Applications: Network Team Members Sites W…" at bounding box center [753, 306] width 1506 height 612
click at [1363, 409] on div "SM Sarah Montgomery Notifications 20 Applications: Network Team Members Sites W…" at bounding box center [753, 306] width 1506 height 612
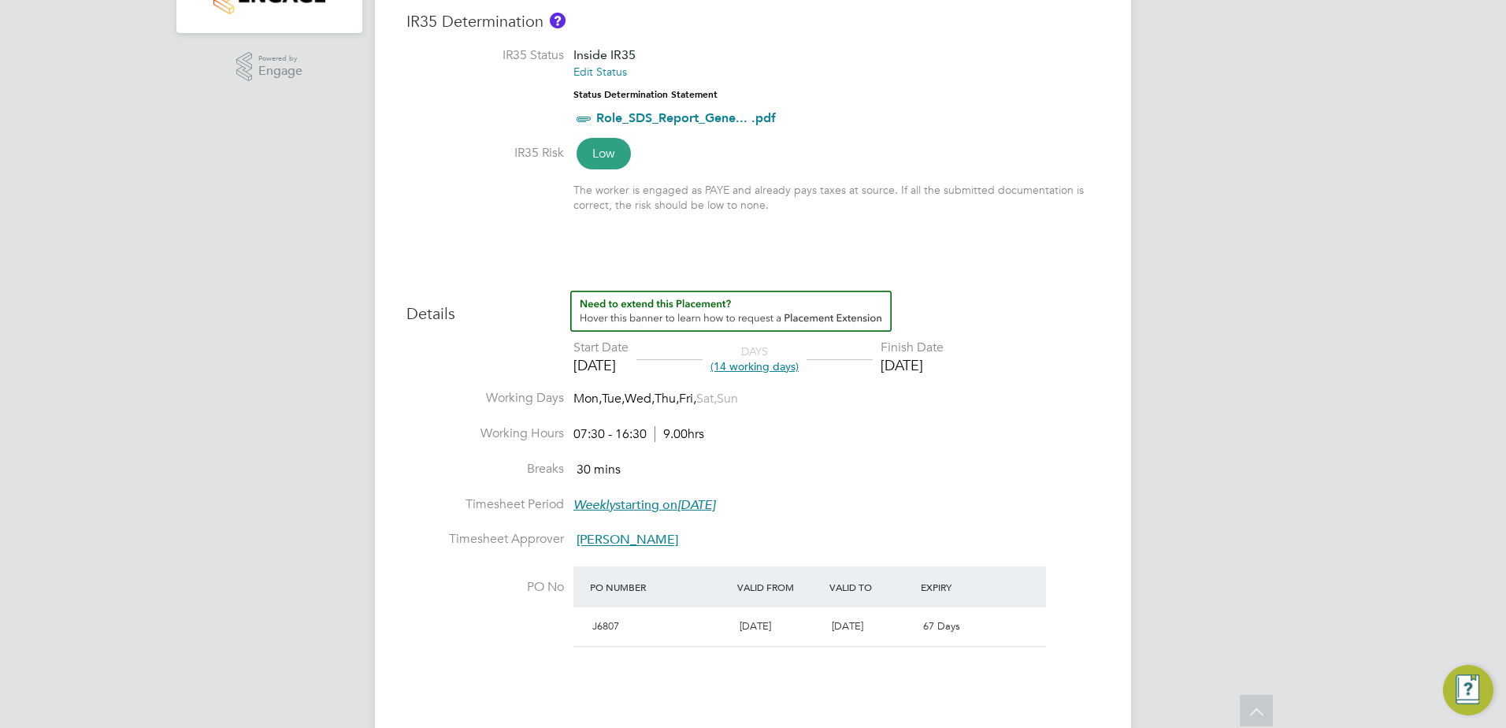
scroll to position [394, 0]
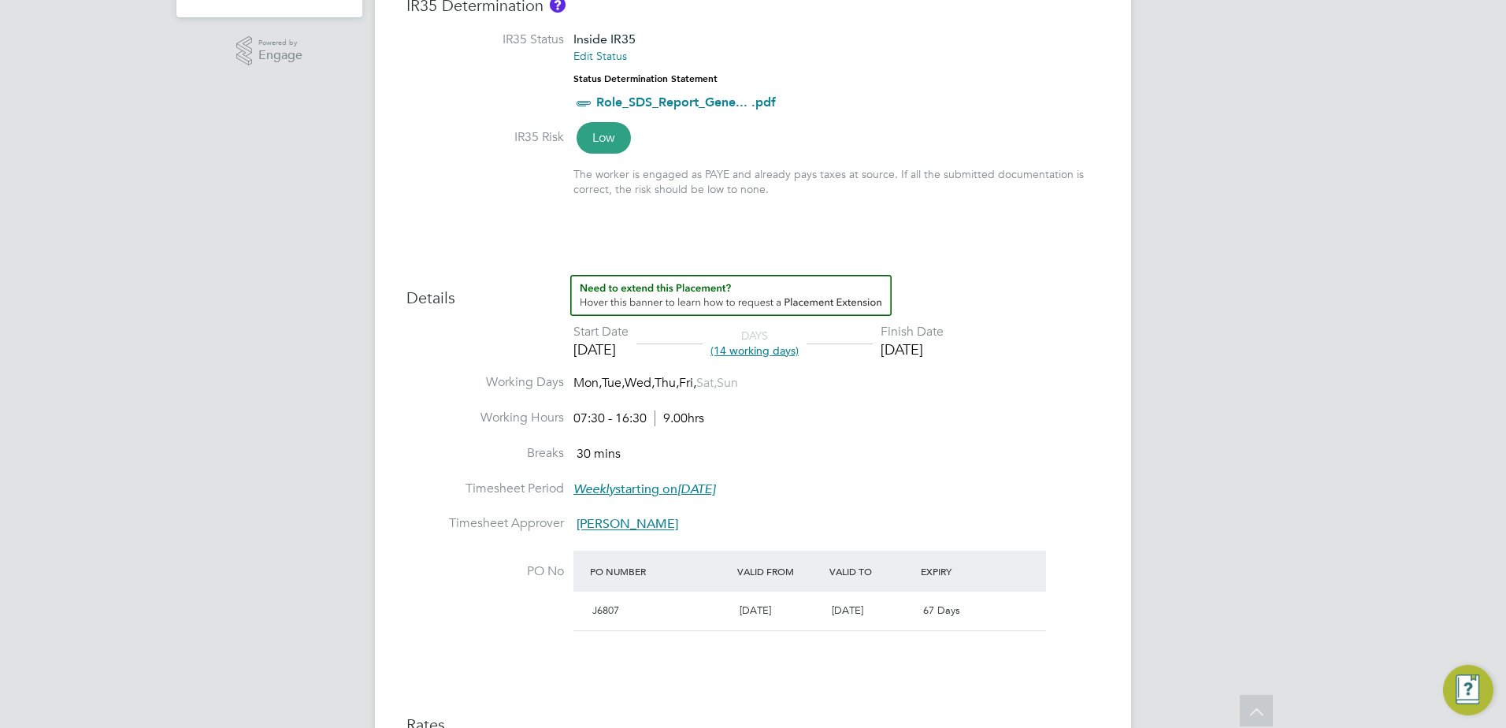
scroll to position [410, 0]
click at [991, 451] on li "Breaks 30 mins" at bounding box center [752, 463] width 693 height 35
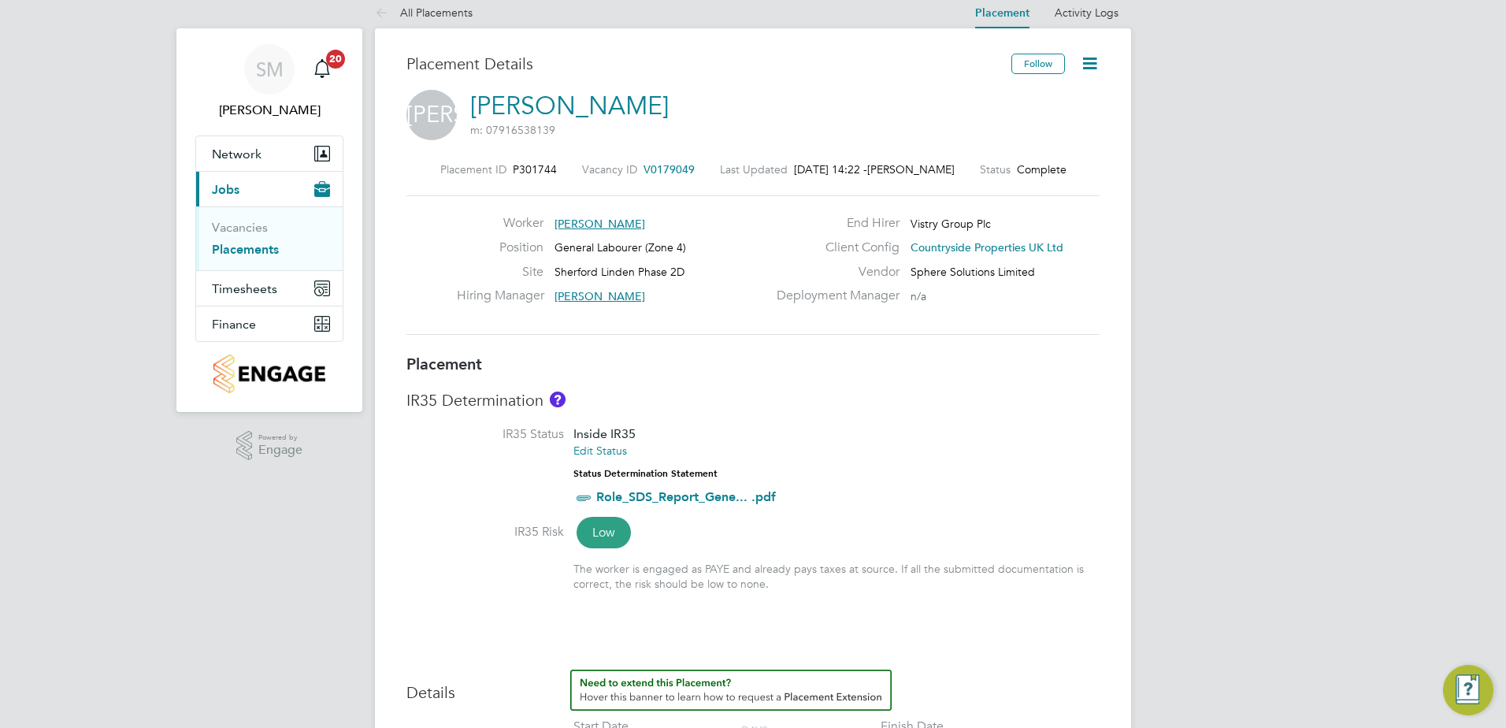
scroll to position [0, 0]
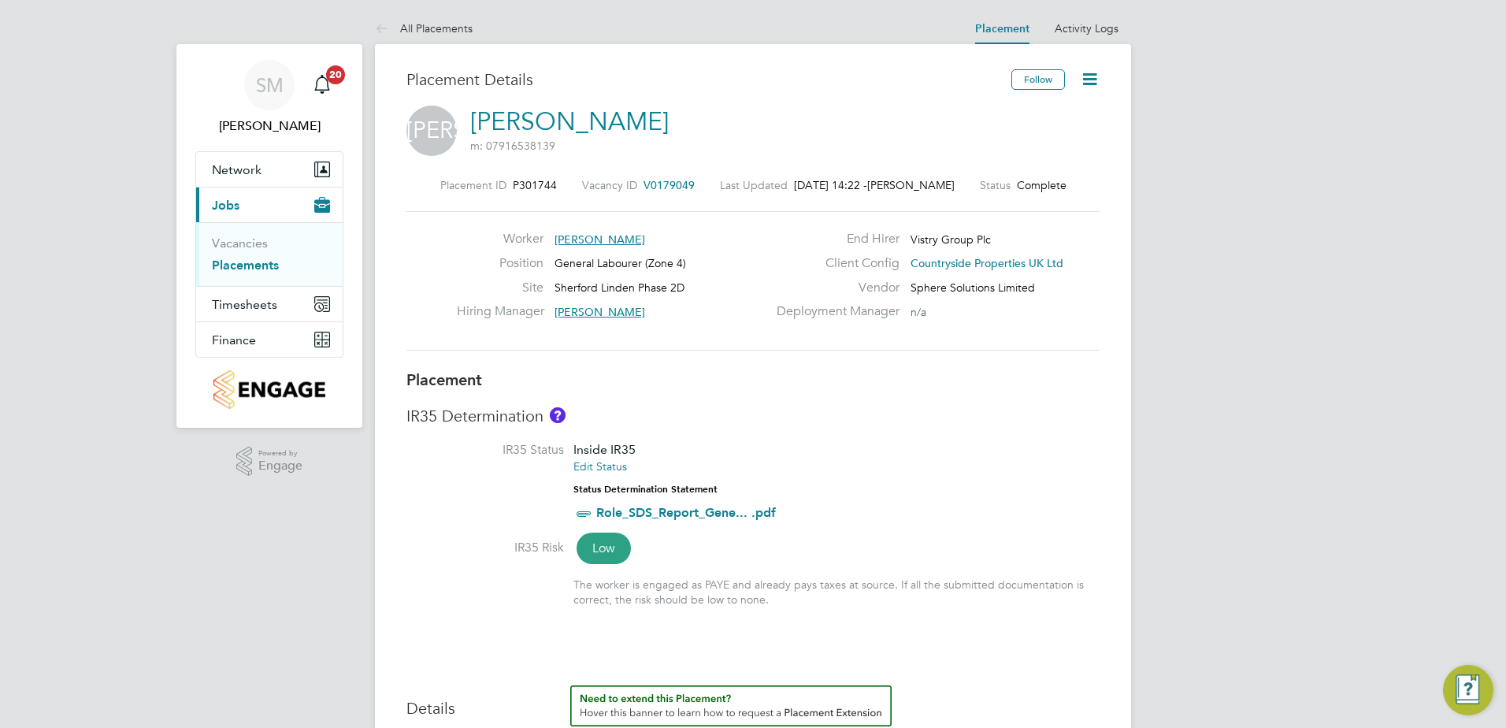
click at [1097, 79] on icon at bounding box center [1090, 79] width 20 height 20
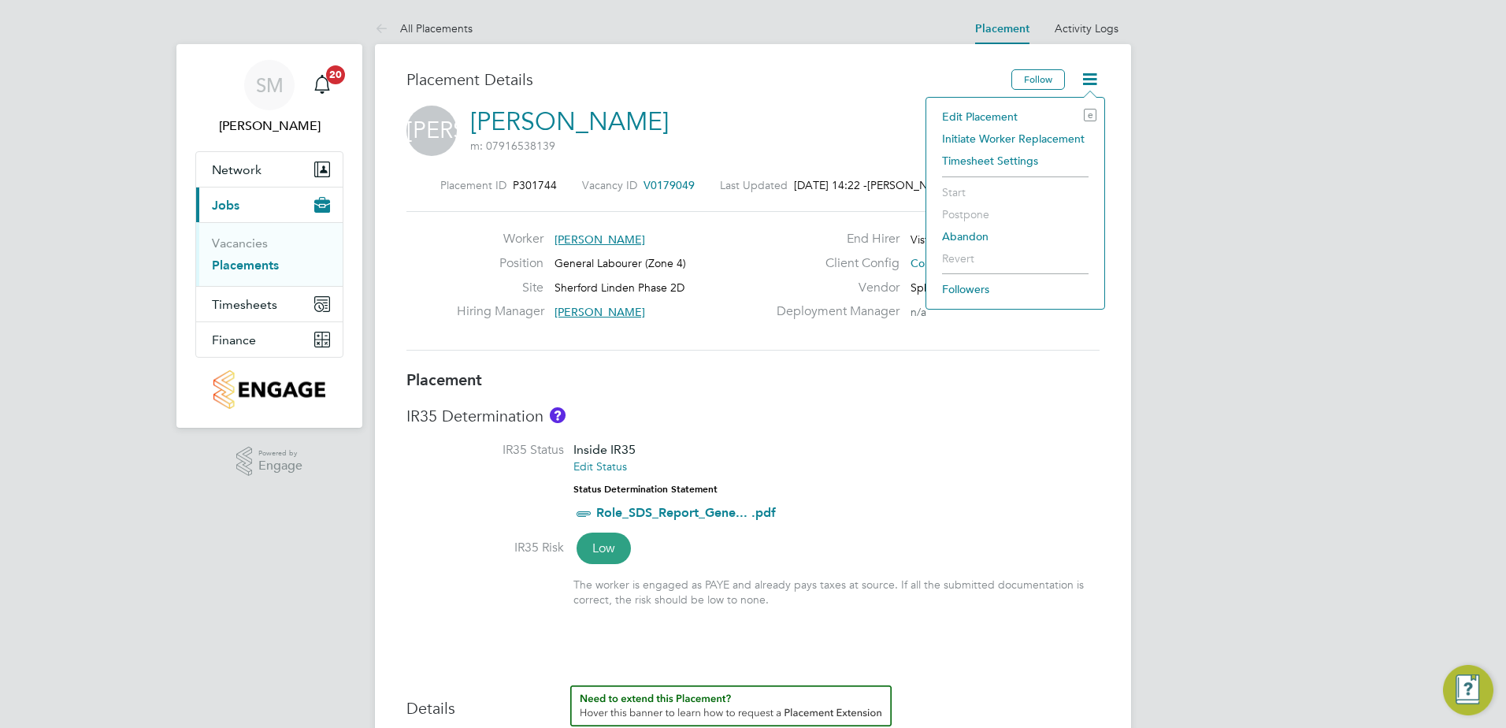
click at [1003, 115] on li "Edit Placement e" at bounding box center [1015, 117] width 162 height 22
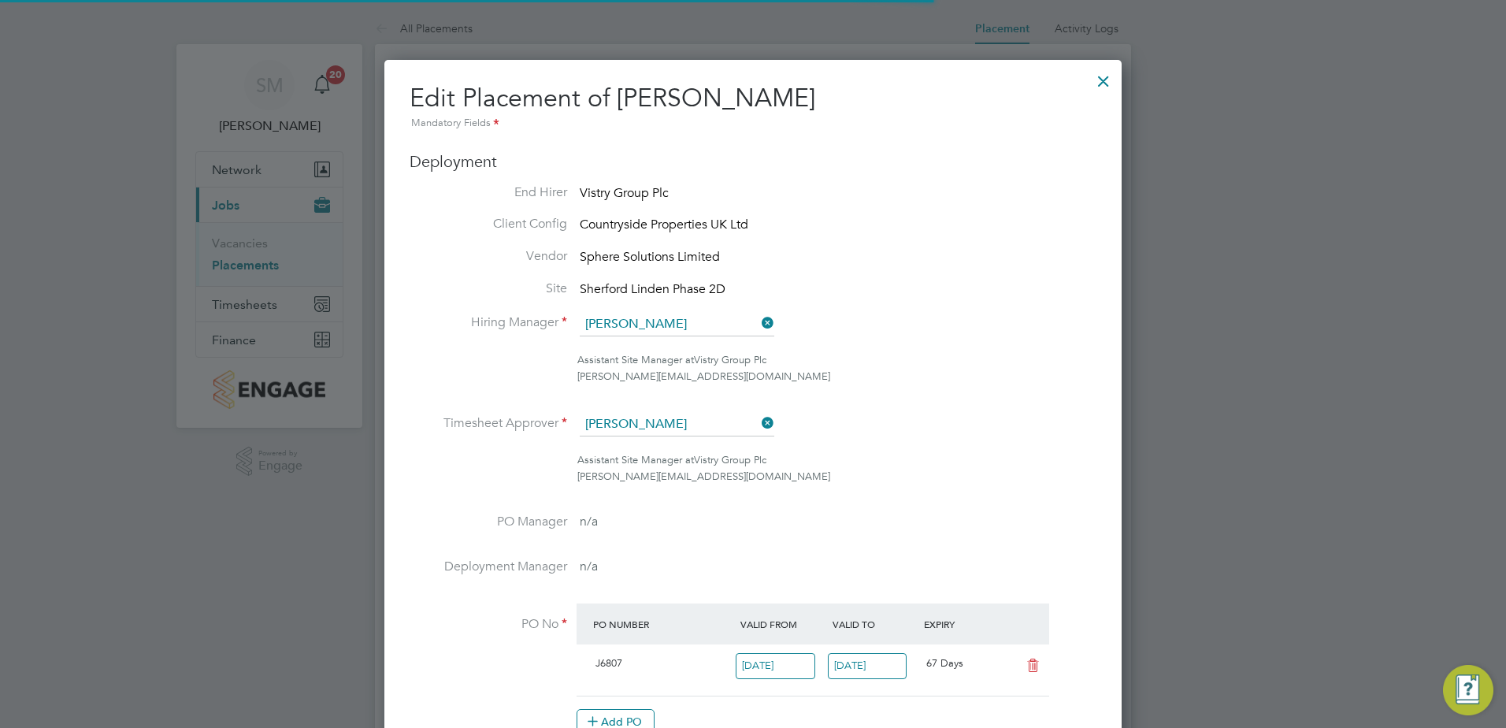
scroll to position [20, 688]
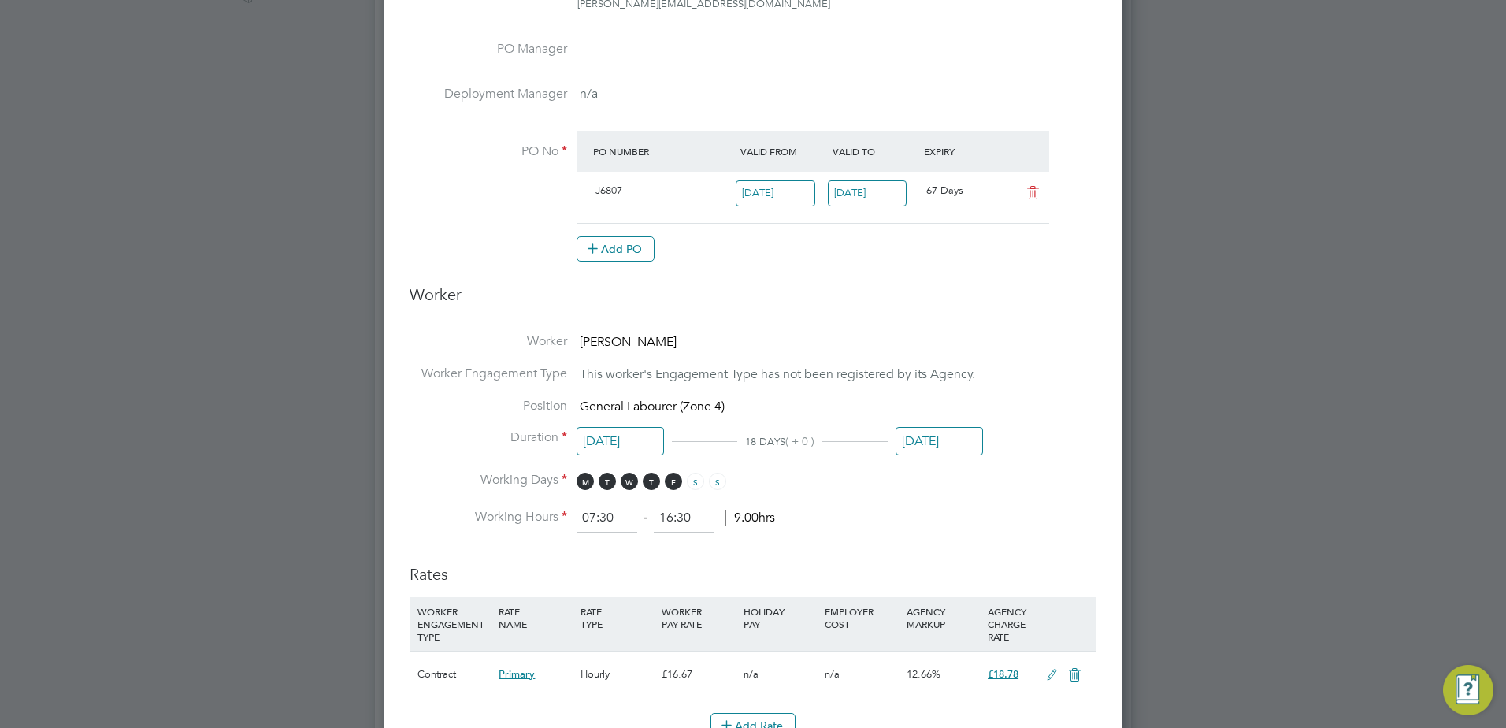
click at [930, 443] on input "12 Sep 2025" at bounding box center [939, 441] width 87 height 29
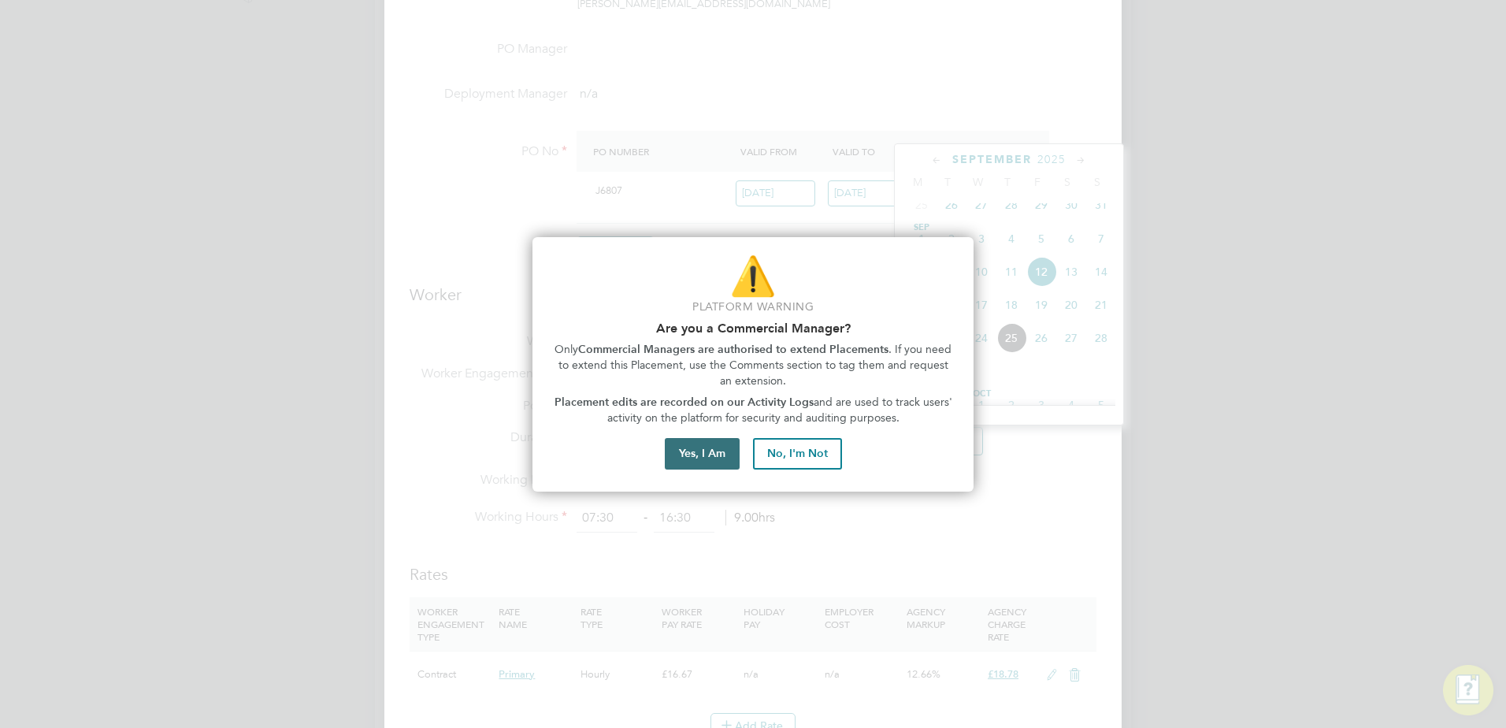
click at [711, 452] on button "Yes, I Am" at bounding box center [702, 454] width 75 height 32
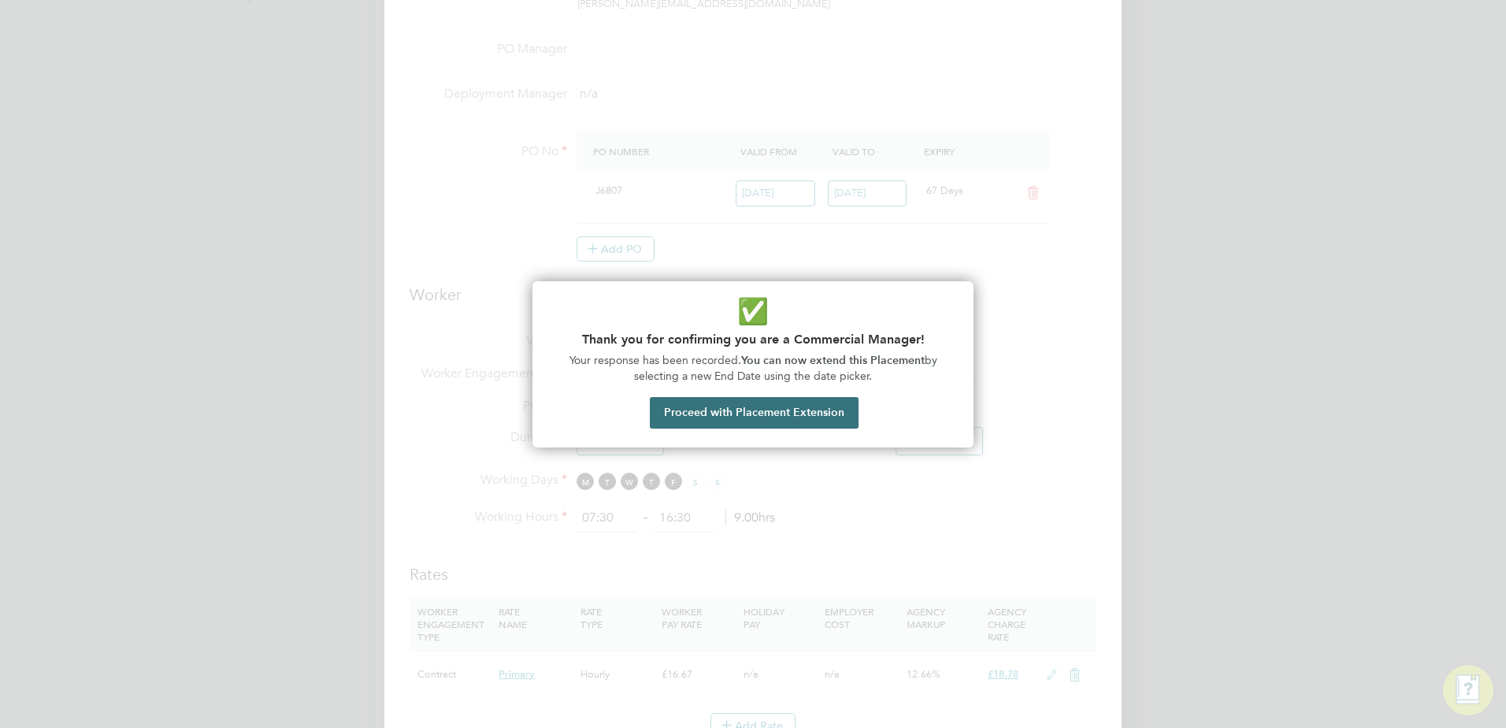
click at [766, 420] on button "Proceed with Placement Extension" at bounding box center [754, 413] width 209 height 32
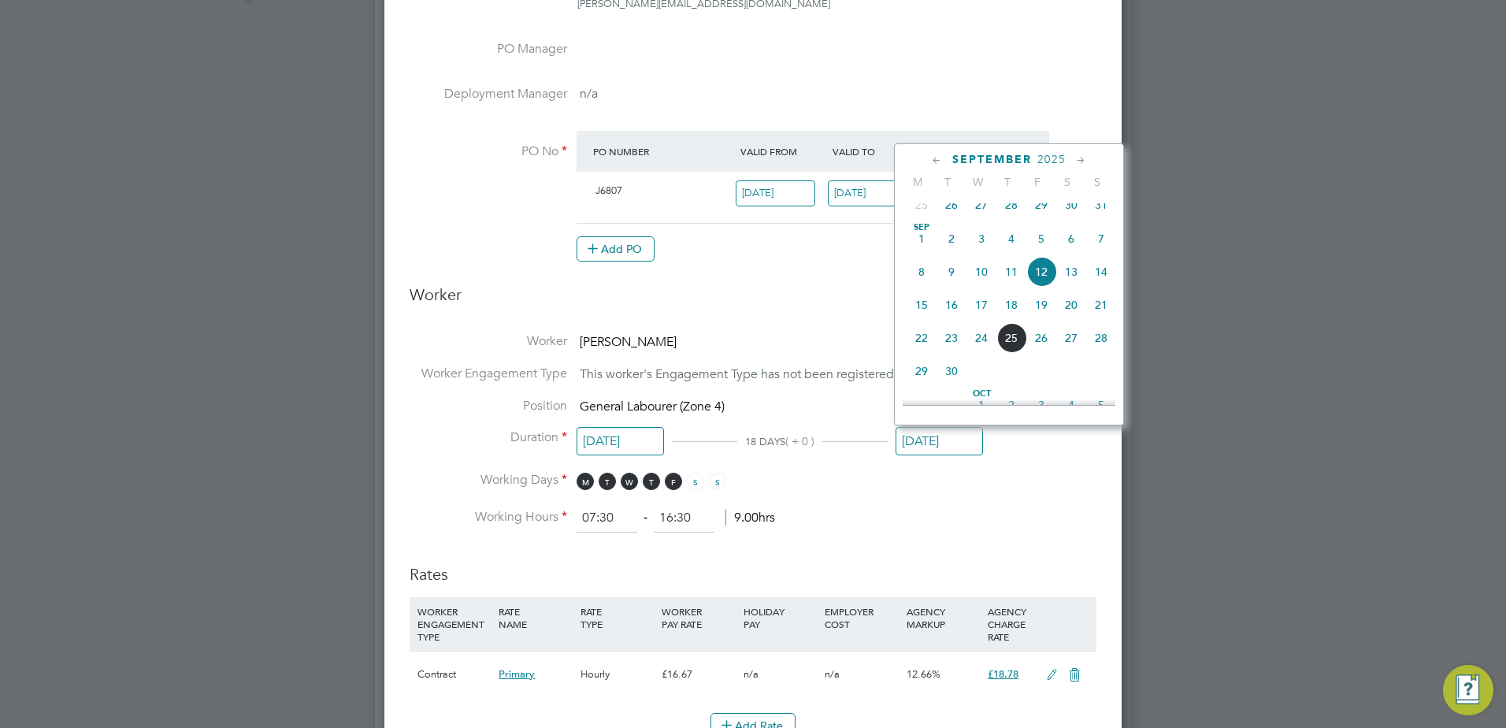
click at [1041, 353] on span "26" at bounding box center [1041, 338] width 30 height 30
type input "26 Sep 2025"
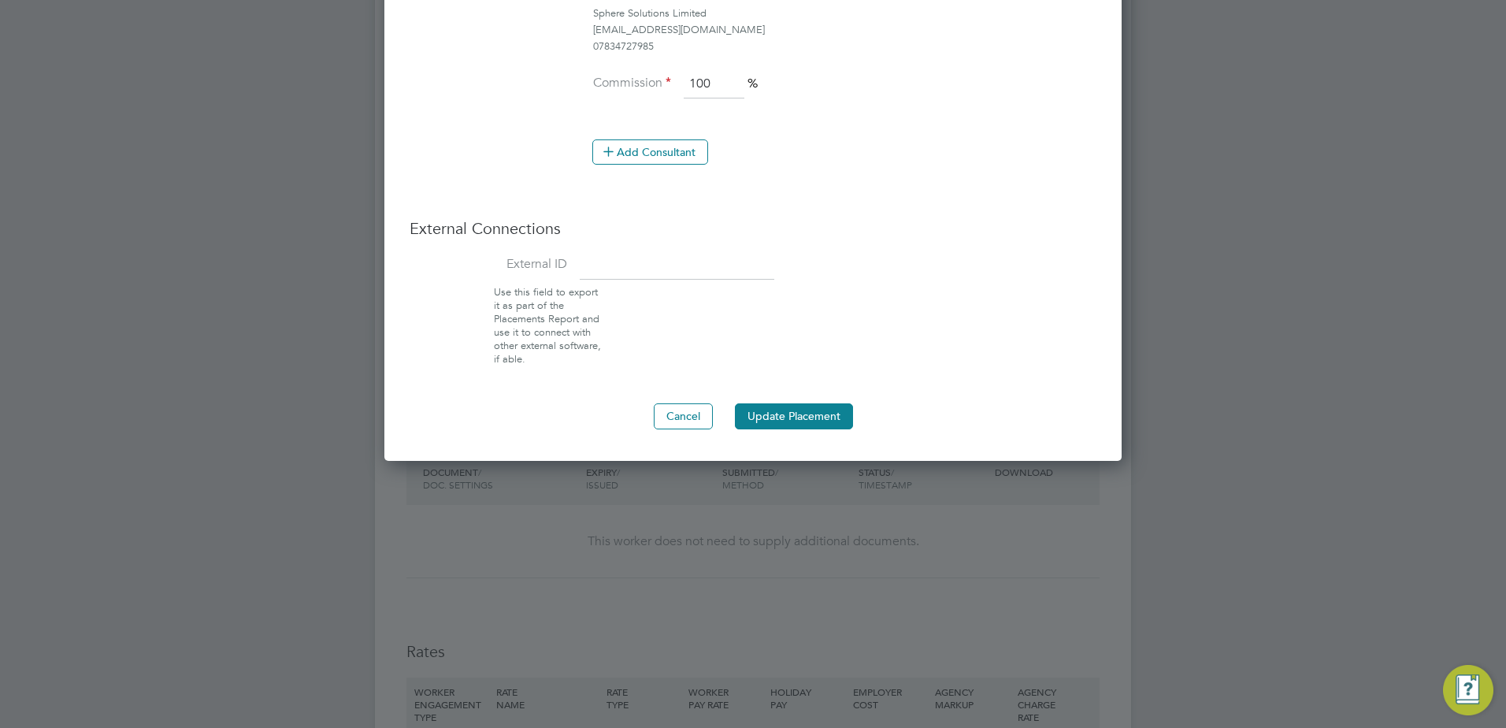
scroll to position [1339, 0]
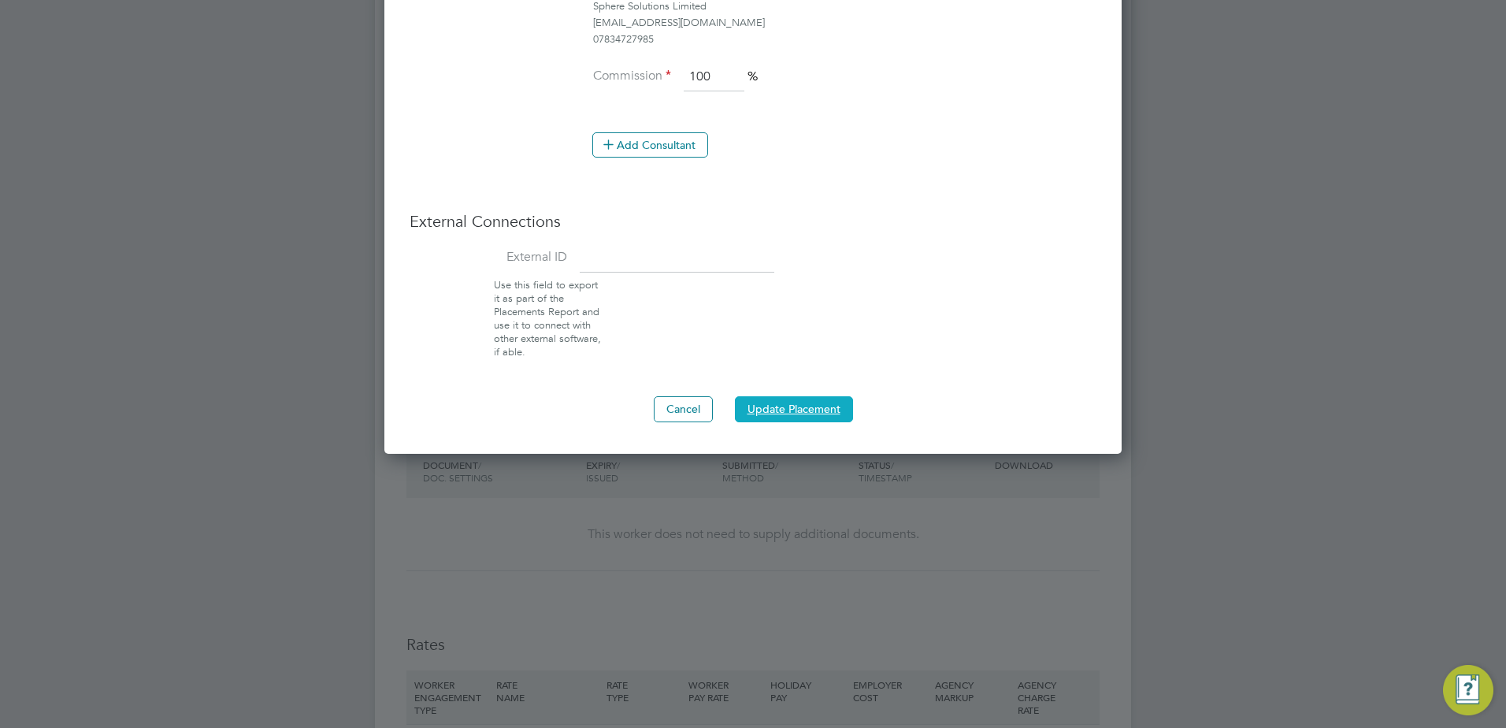
click at [791, 409] on button "Update Placement" at bounding box center [794, 408] width 118 height 25
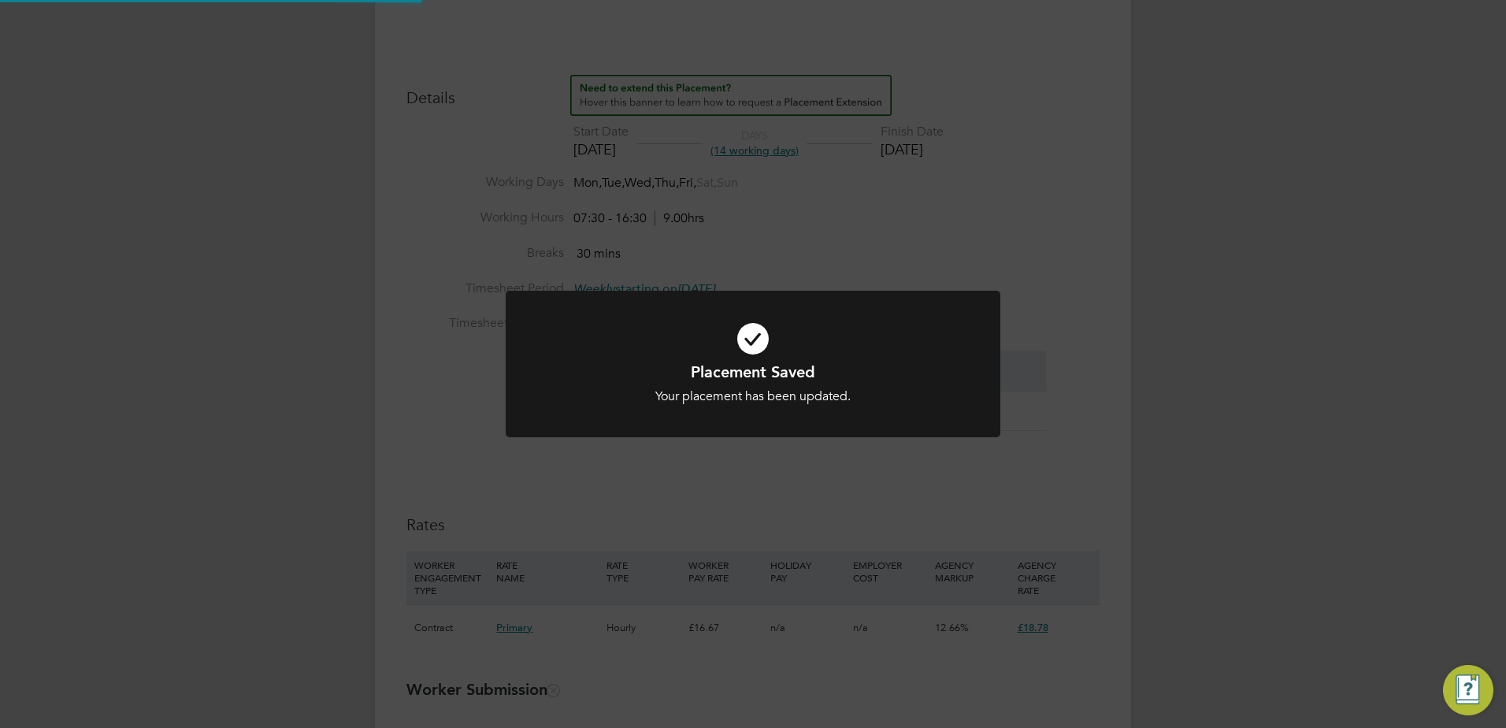
scroll to position [0, 0]
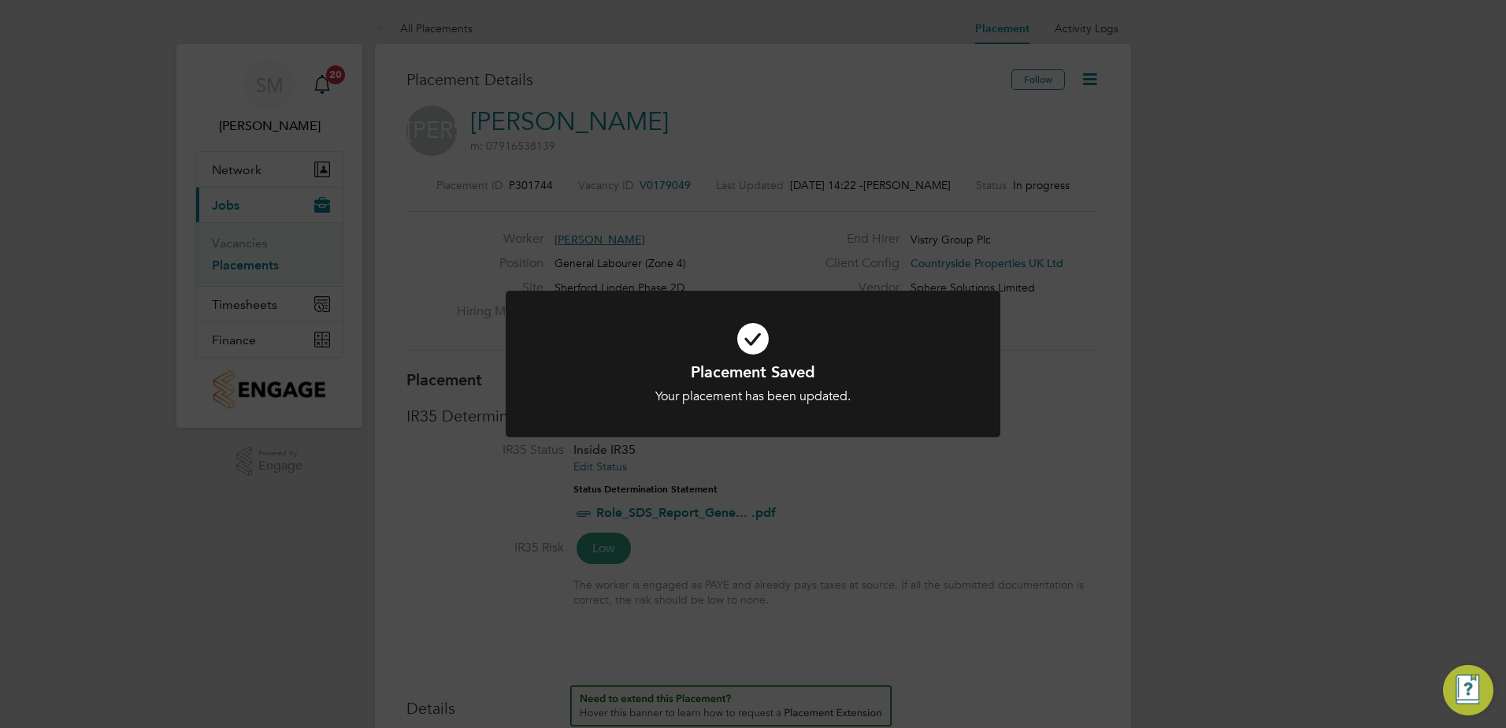
click at [1315, 407] on div "Placement Saved Your placement has been updated. Cancel Okay" at bounding box center [753, 364] width 1506 height 728
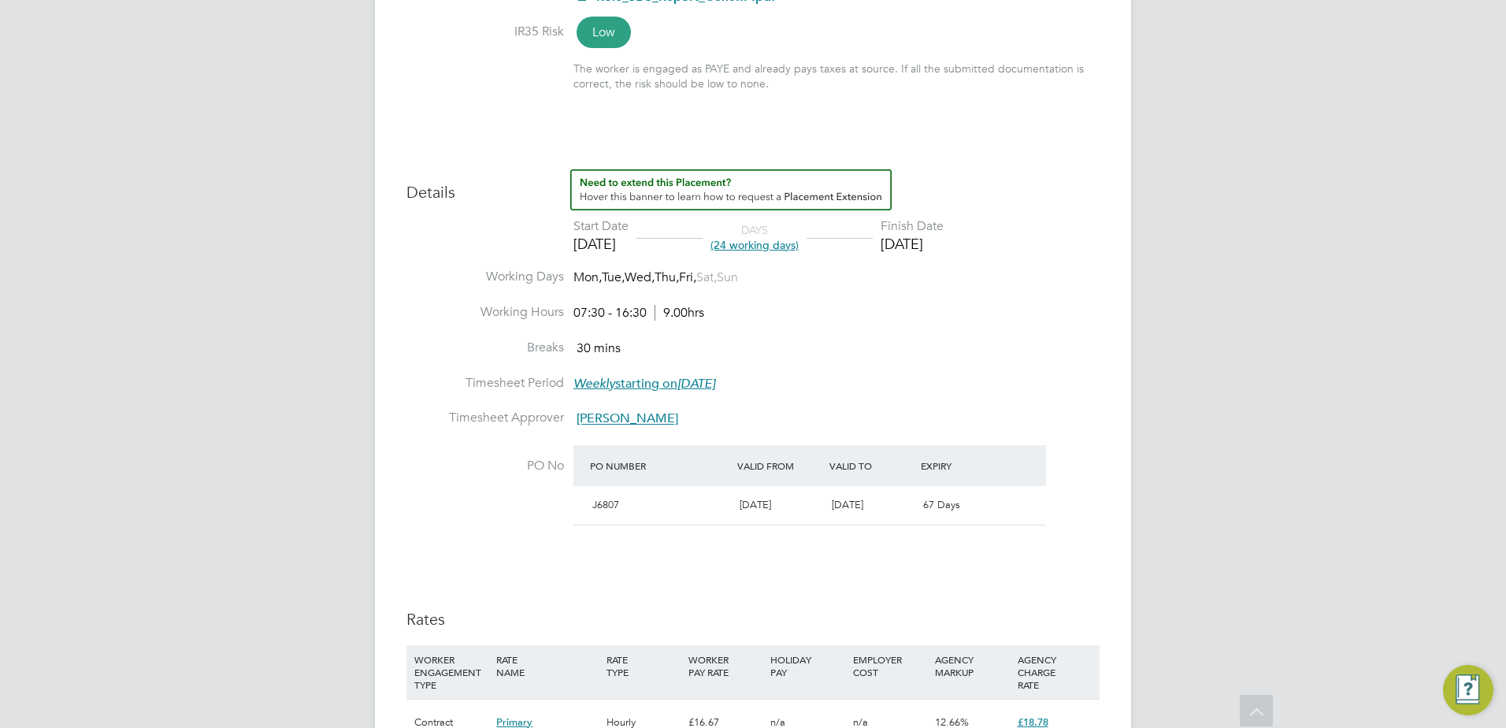
scroll to position [567, 0]
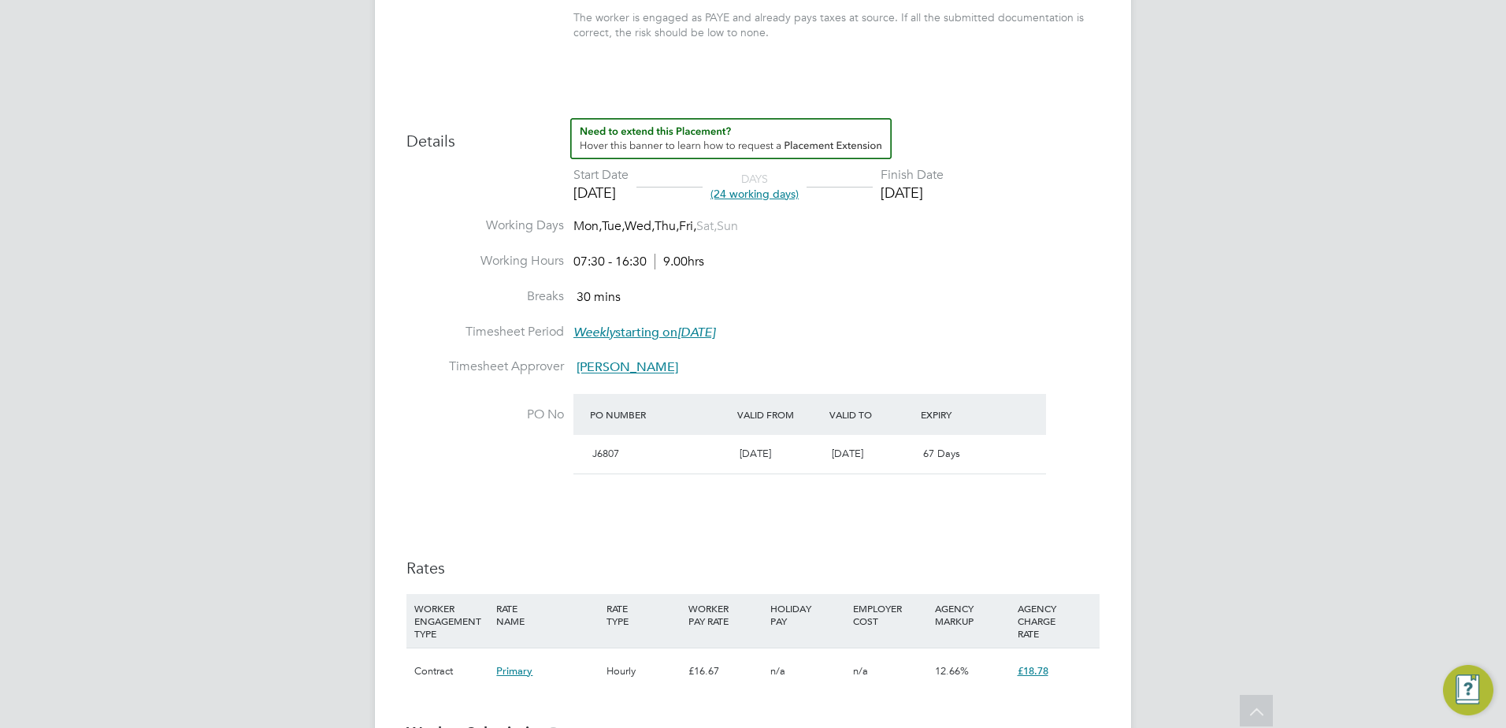
click at [592, 368] on span "Paul Caers" at bounding box center [628, 368] width 102 height 16
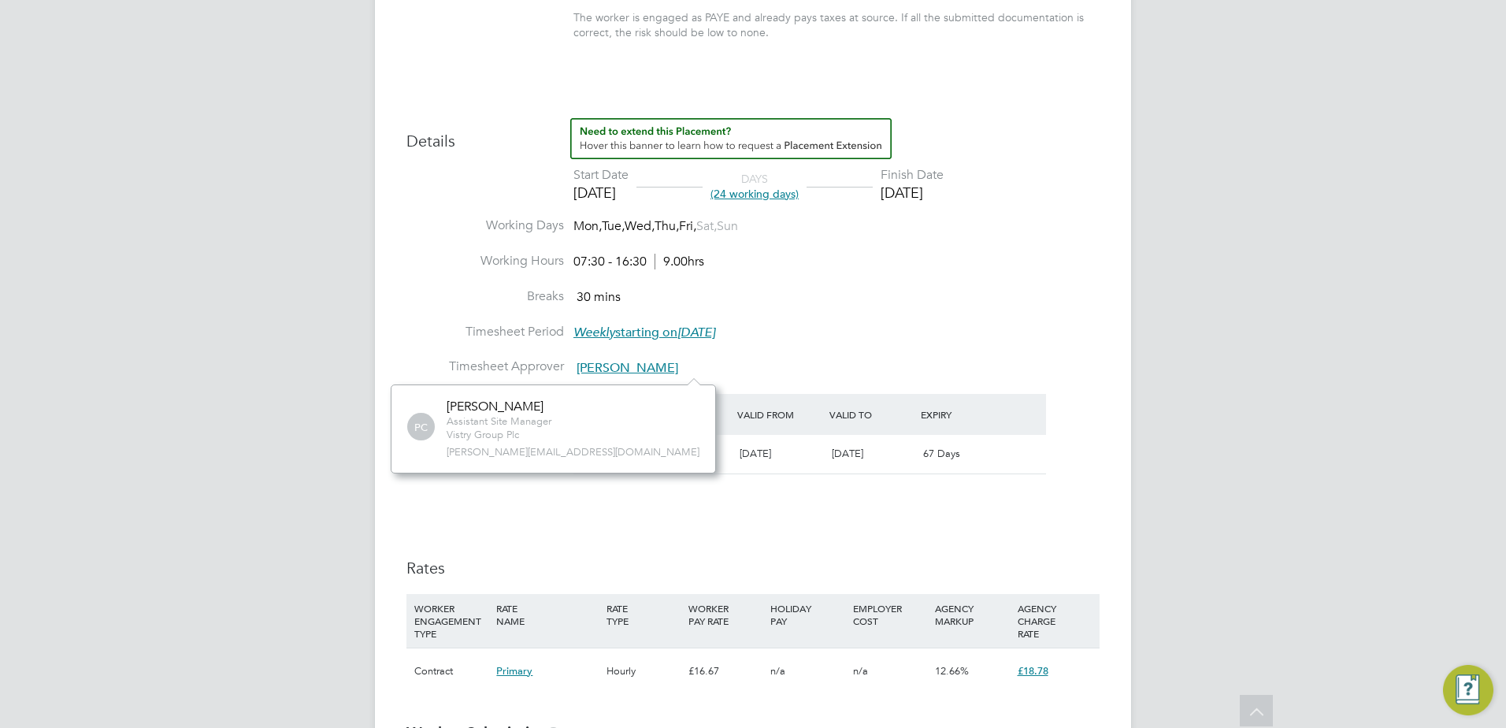
click at [715, 371] on li "Timesheet Approver Paul Caers" at bounding box center [752, 375] width 693 height 35
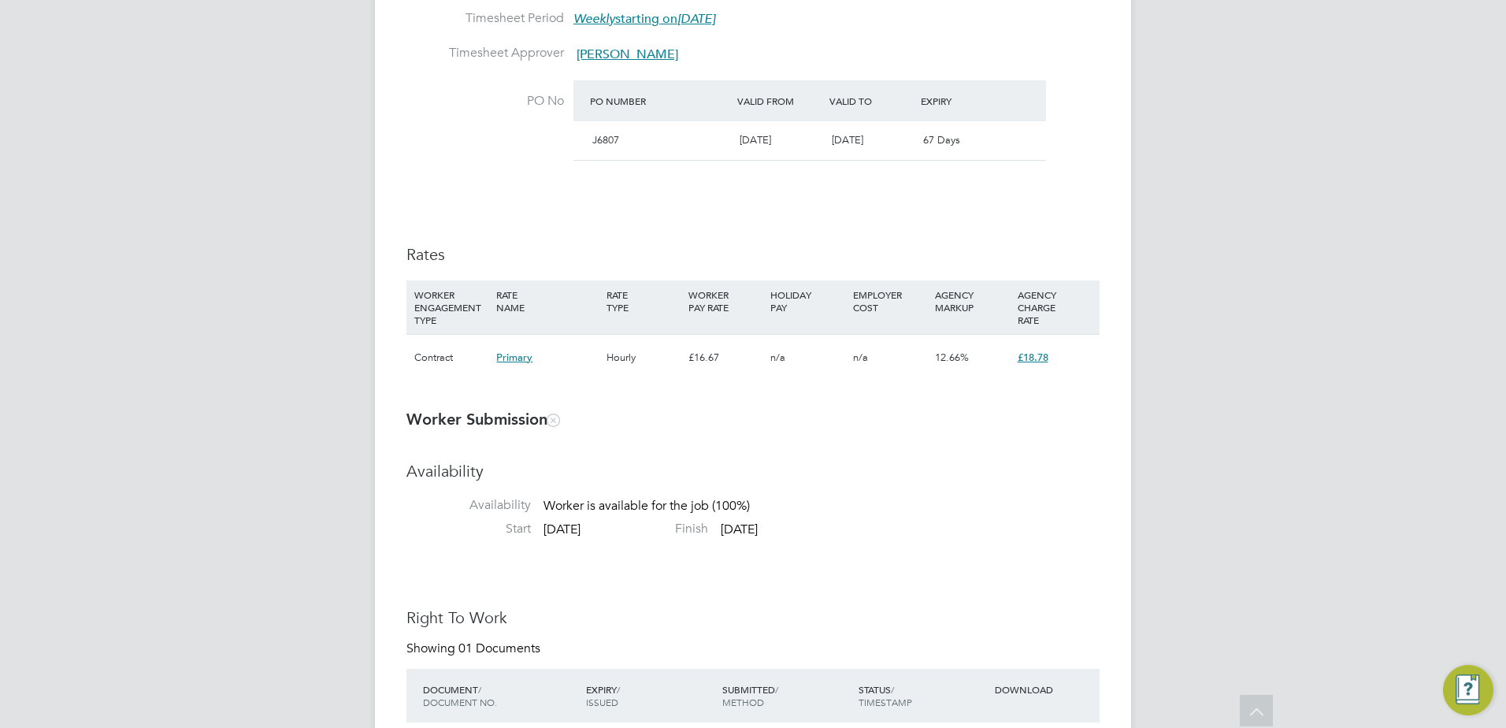
scroll to position [882, 0]
click at [1298, 333] on div "SM Sarah Montgomery Notifications 20 Applications: Network Team Members Sites W…" at bounding box center [753, 473] width 1506 height 2711
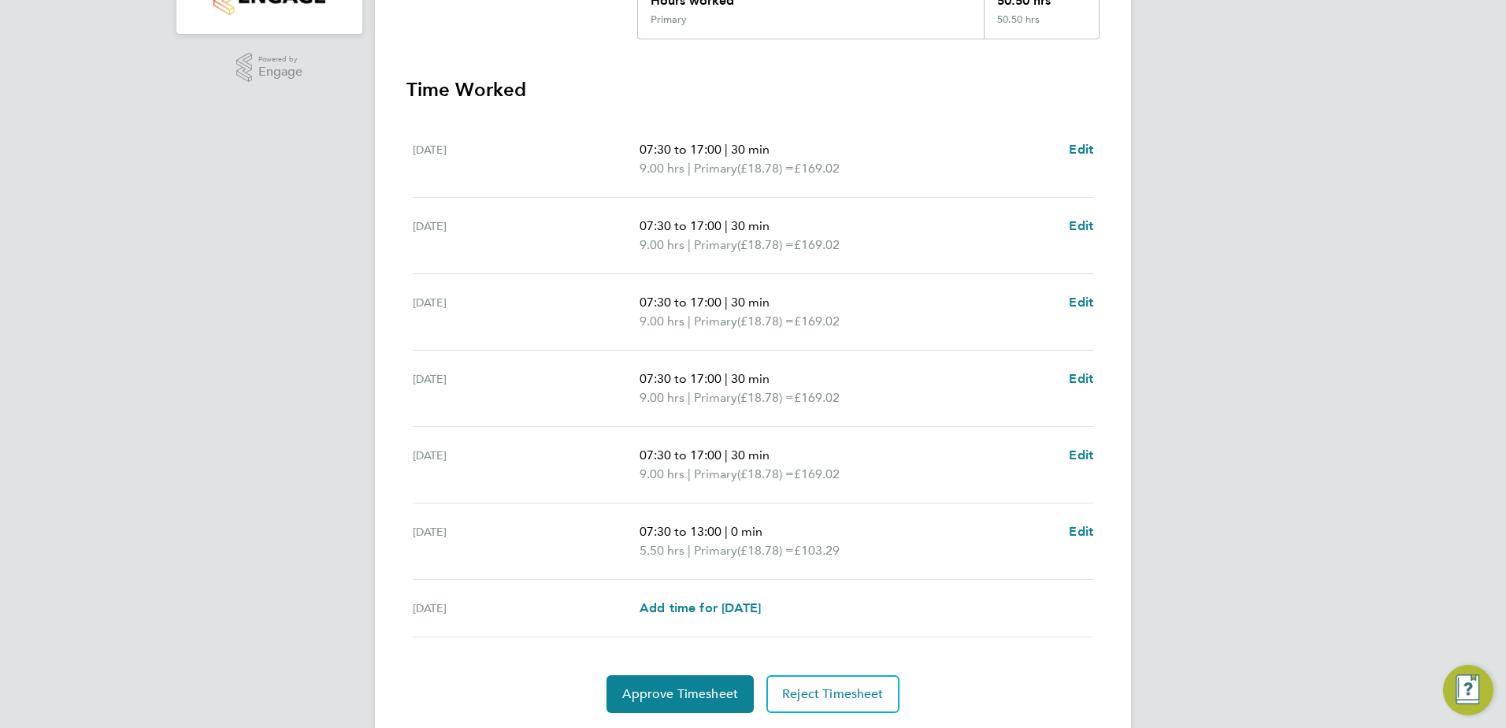
scroll to position [442, 0]
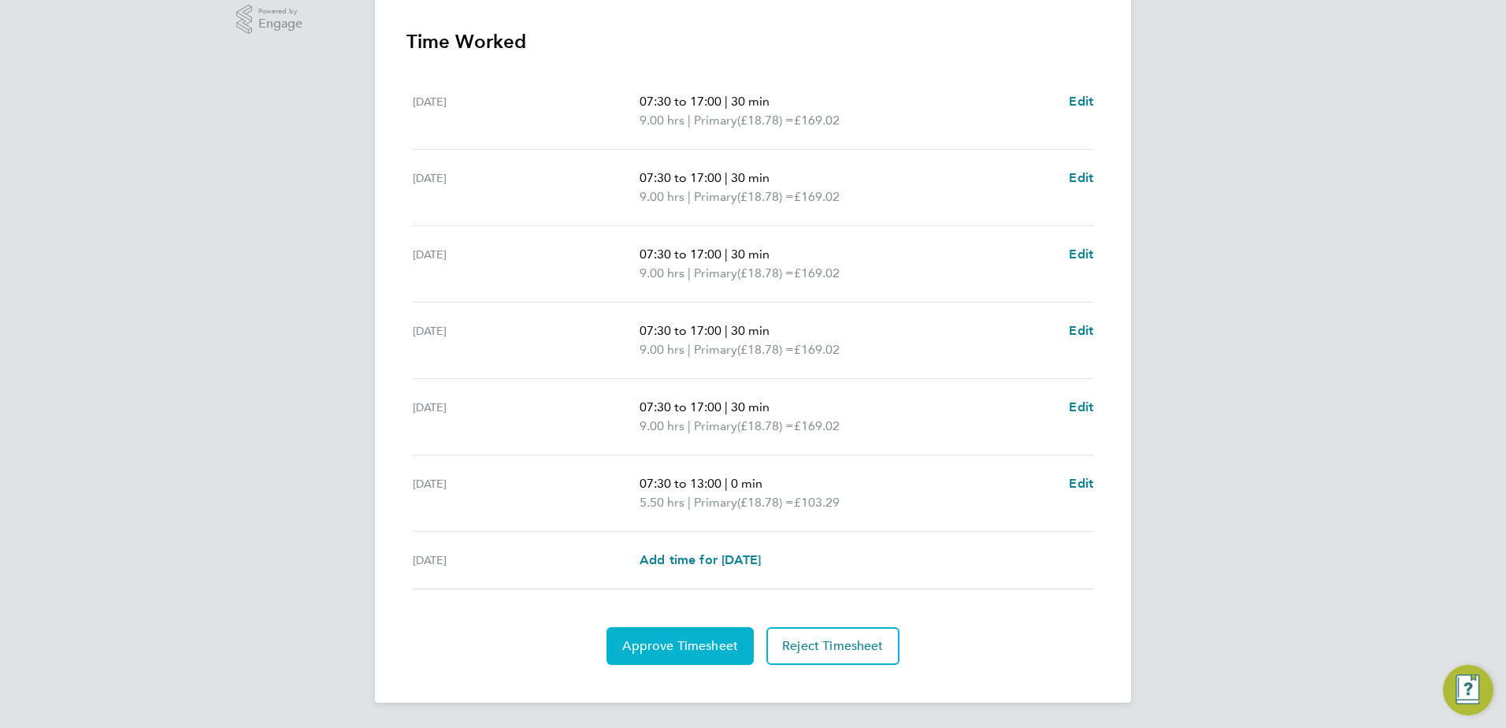
click at [654, 644] on span "Approve Timesheet" at bounding box center [680, 646] width 116 height 16
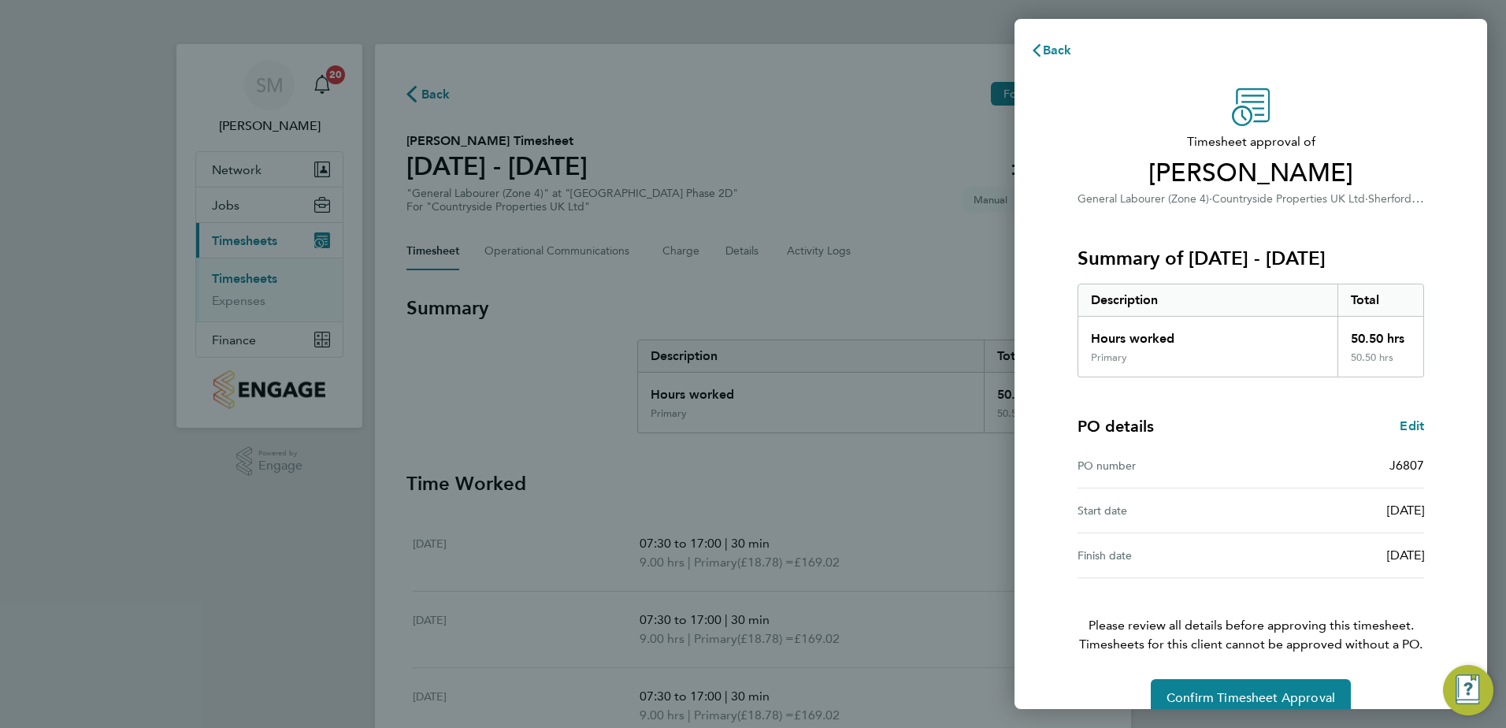
scroll to position [27, 0]
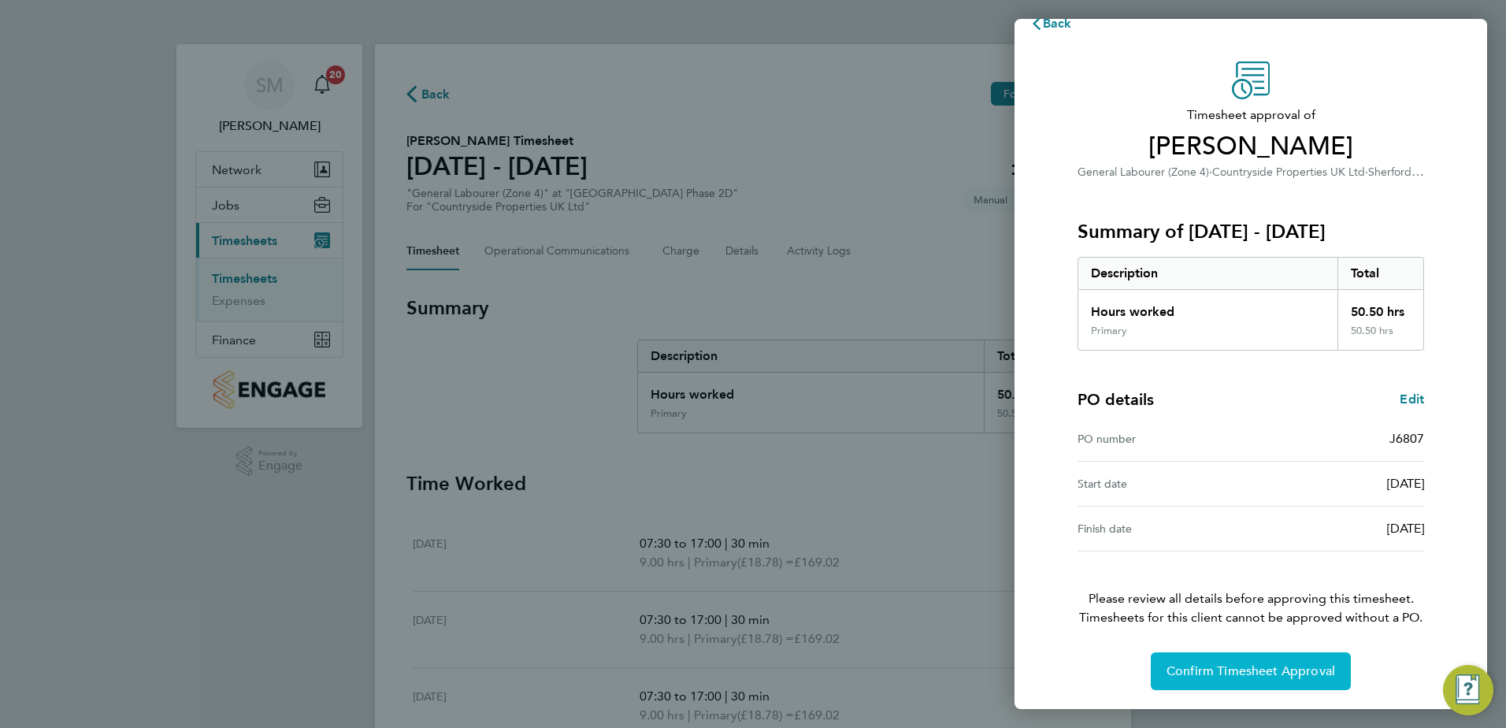
click at [1237, 669] on span "Confirm Timesheet Approval" at bounding box center [1251, 671] width 169 height 16
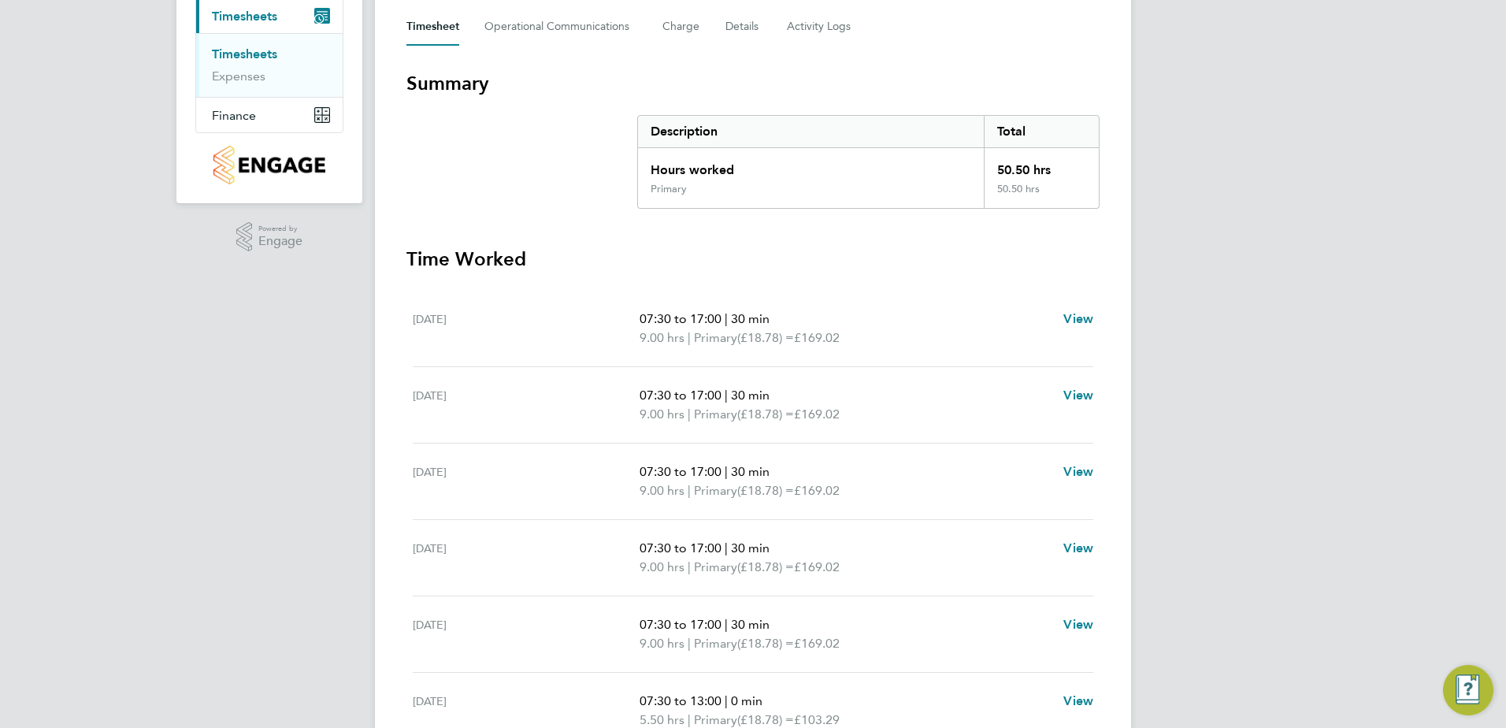
scroll to position [442, 0]
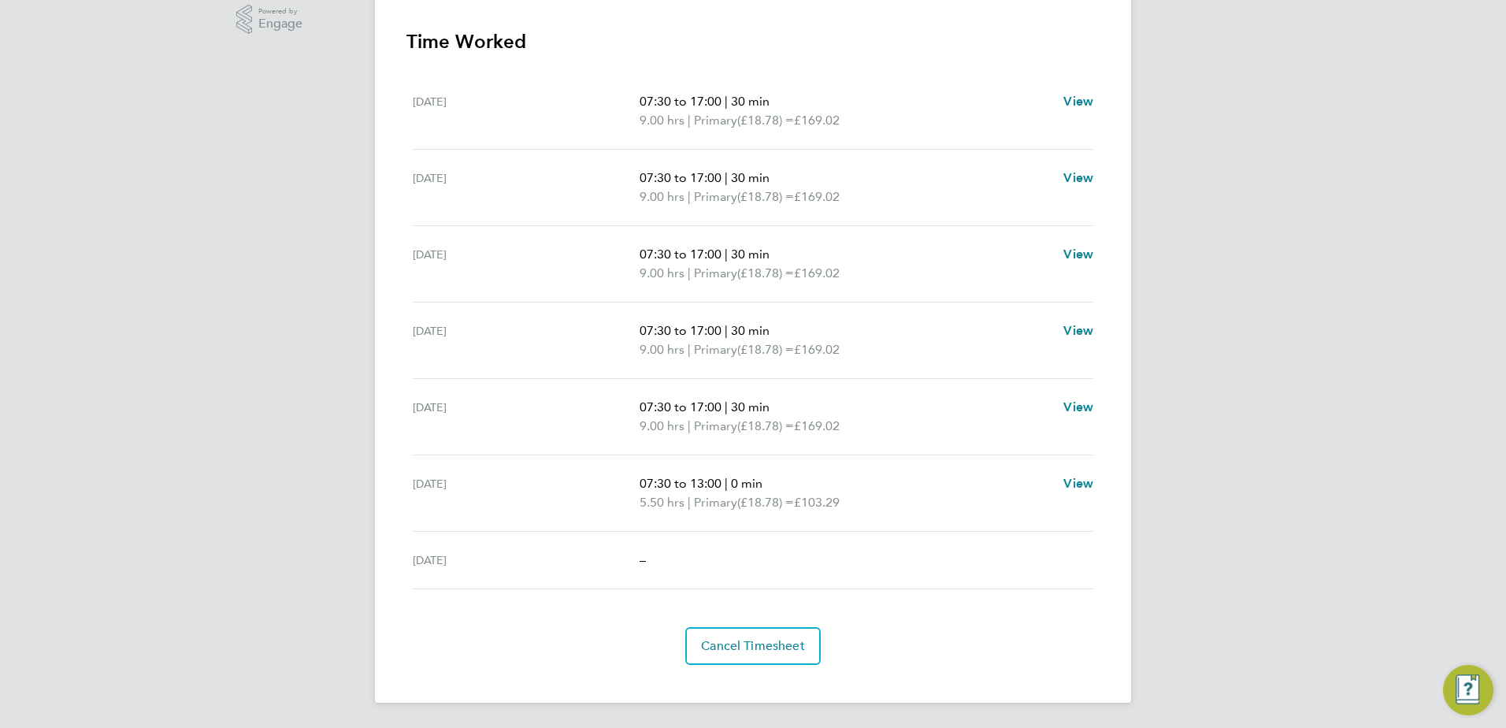
click at [1249, 666] on div "SM [PERSON_NAME] Notifications 20 Applications: Network Team Members Sites Work…" at bounding box center [753, 143] width 1506 height 1170
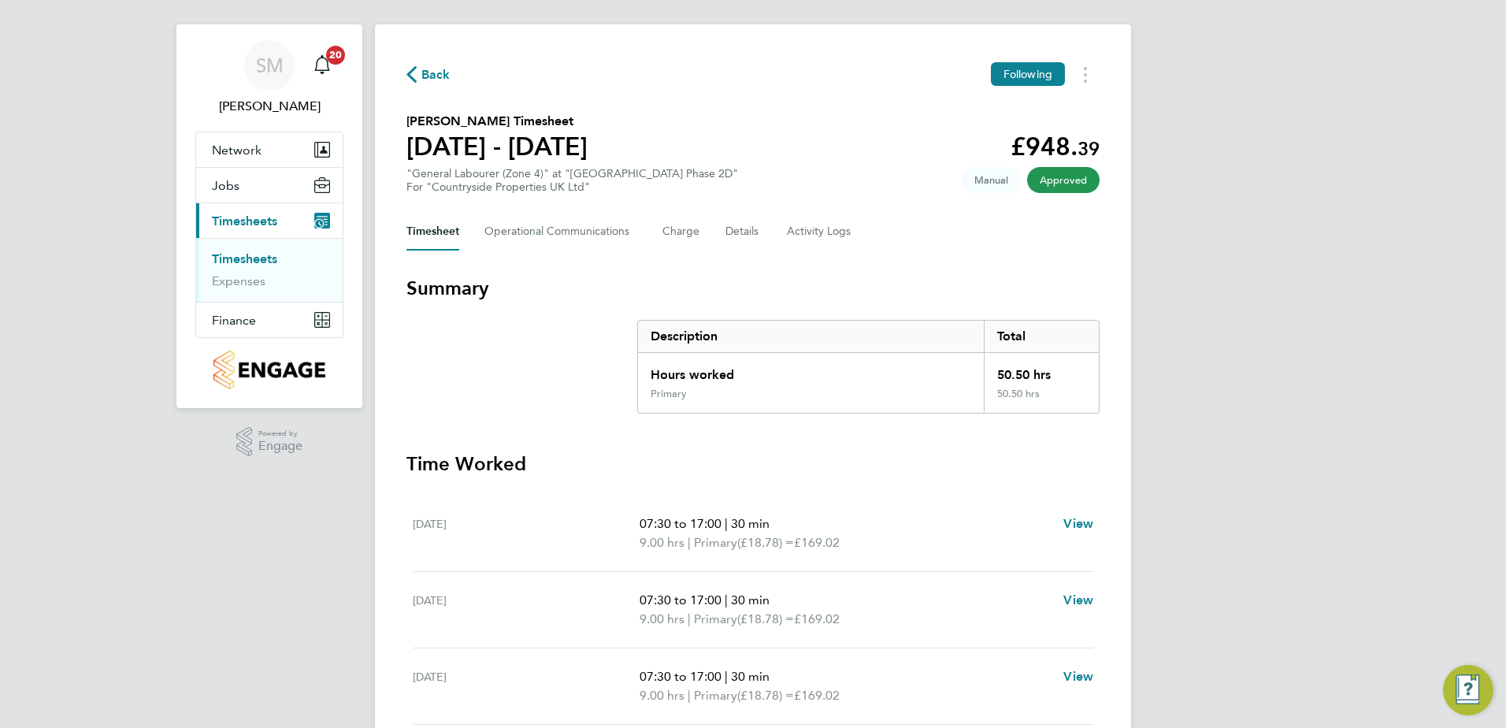
scroll to position [0, 0]
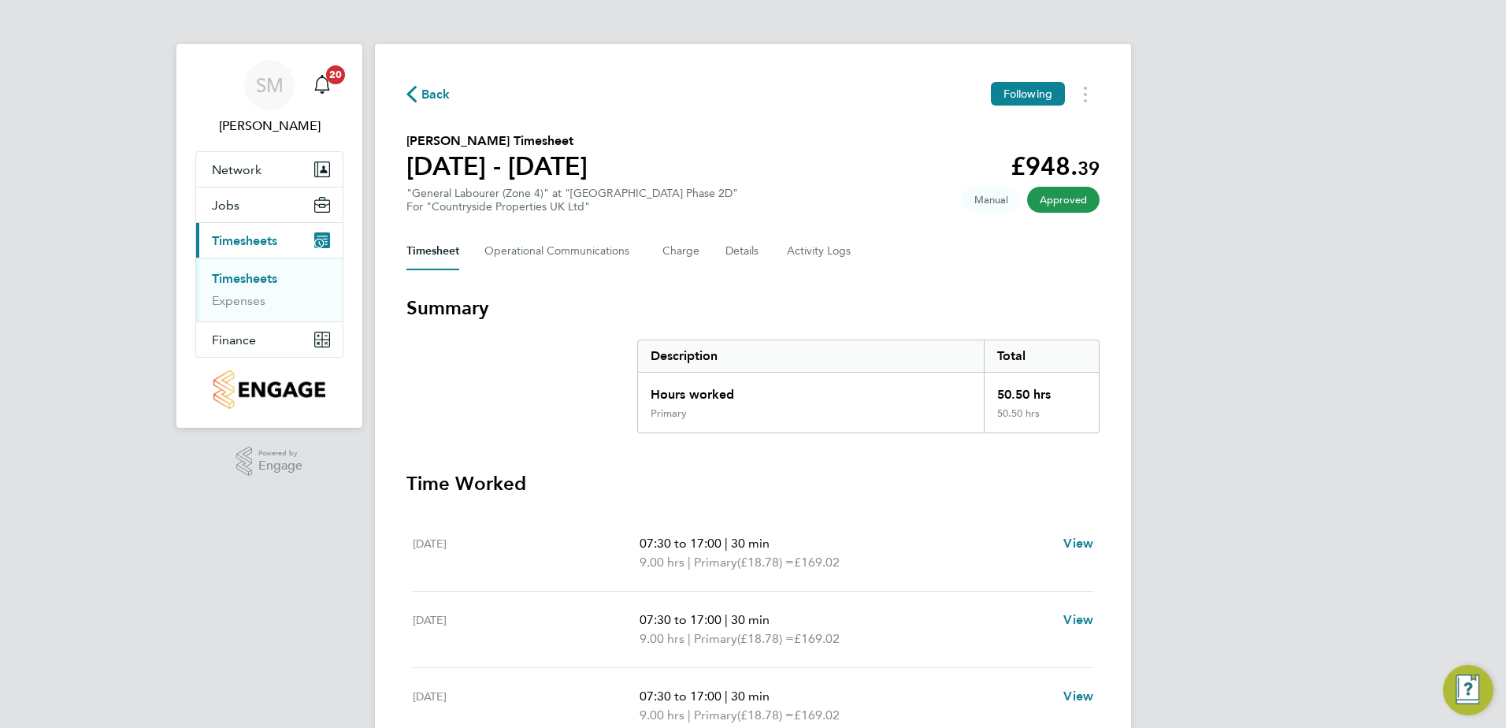
click at [1327, 419] on div "SM [PERSON_NAME] Notifications 20 Applications: Network Team Members Sites Work…" at bounding box center [753, 585] width 1506 height 1170
